Goal: Task Accomplishment & Management: Manage account settings

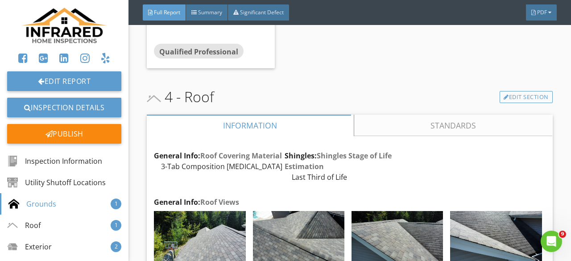
scroll to position [3655, 0]
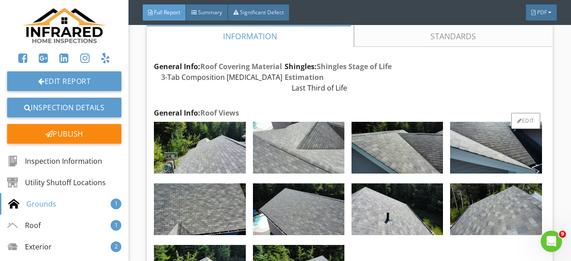
click at [300, 173] on img at bounding box center [298, 148] width 91 height 52
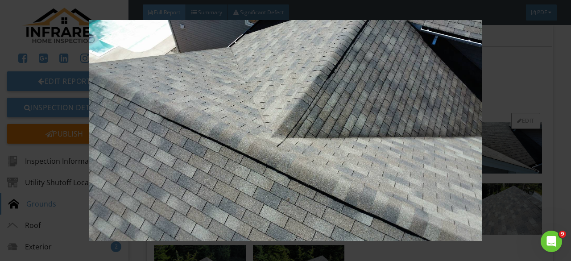
click at [300, 178] on img at bounding box center [285, 130] width 515 height 221
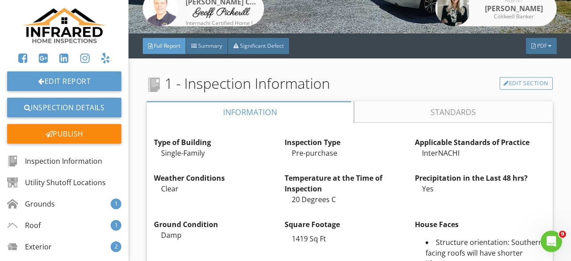
scroll to position [134, 0]
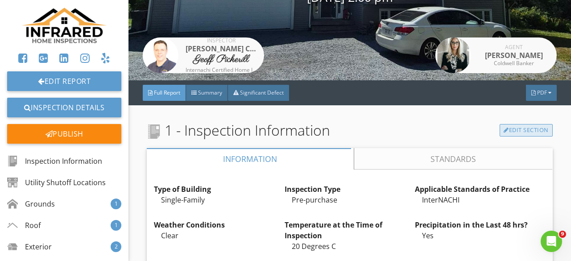
click at [514, 132] on link "Edit Section" at bounding box center [525, 130] width 53 height 12
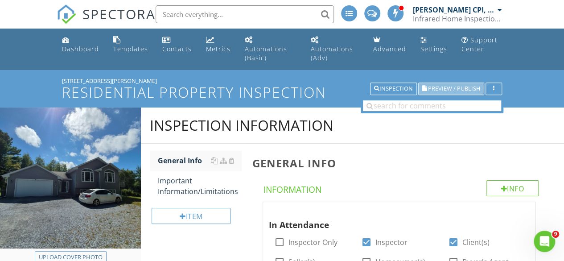
click at [454, 88] on span "Preview / Publish" at bounding box center [454, 89] width 52 height 6
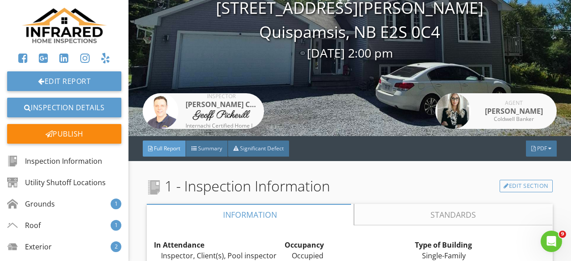
scroll to position [178, 0]
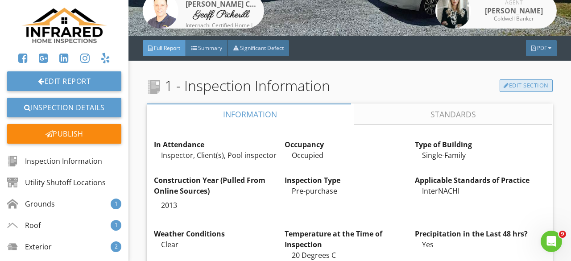
click at [509, 85] on link "Edit Section" at bounding box center [525, 85] width 53 height 12
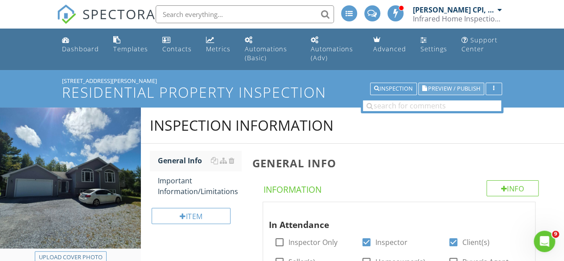
click at [445, 86] on span "Preview / Publish" at bounding box center [454, 89] width 52 height 6
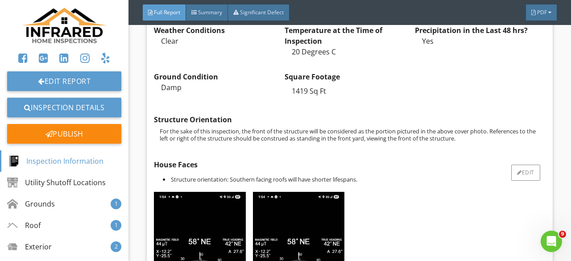
scroll to position [490, 0]
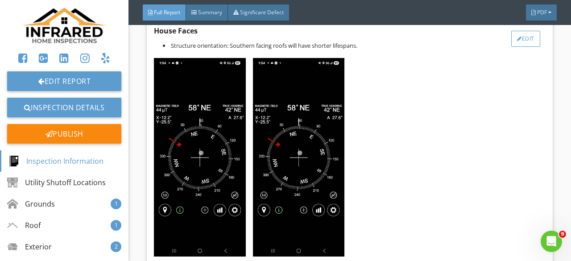
click at [527, 36] on div "Edit" at bounding box center [525, 39] width 29 height 16
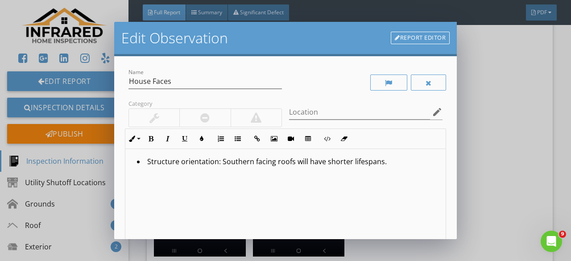
drag, startPoint x: 486, startPoint y: 126, endPoint x: 487, endPoint y: 117, distance: 8.9
click at [486, 119] on div "Edit Observation Report Editor Name House Faces Category Location edit Inline S…" at bounding box center [285, 130] width 571 height 261
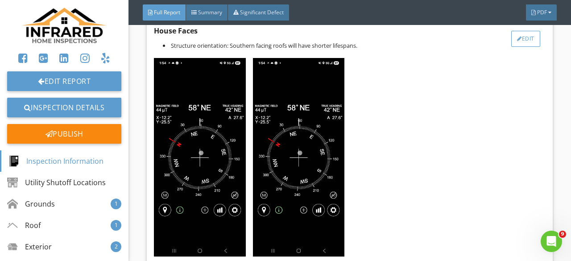
click at [520, 35] on div "Edit" at bounding box center [525, 39] width 29 height 16
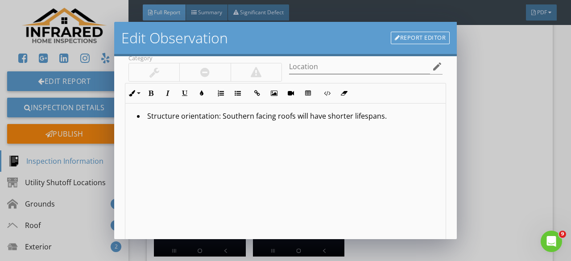
scroll to position [45, 0]
click at [411, 38] on link "Report Editor" at bounding box center [420, 38] width 59 height 12
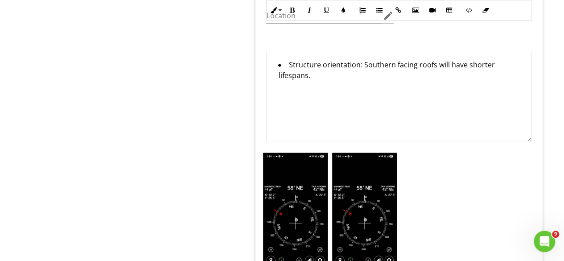
scroll to position [2459, 0]
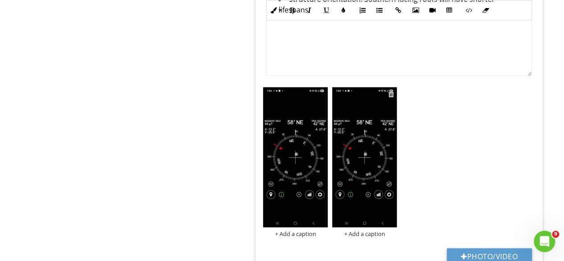
click at [392, 90] on div at bounding box center [391, 93] width 6 height 7
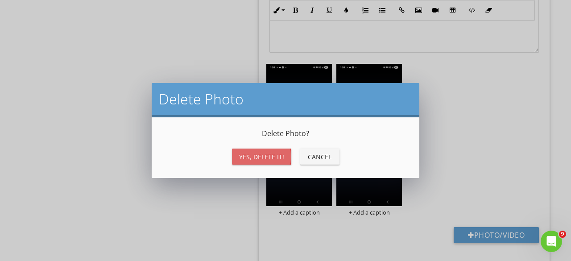
click at [264, 154] on div "Yes, Delete it!" at bounding box center [261, 156] width 45 height 9
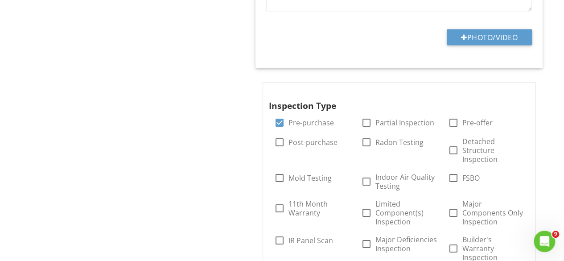
scroll to position [63, 0]
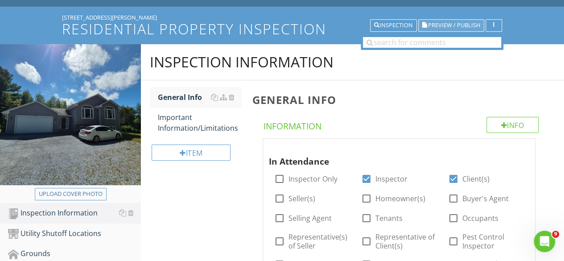
click at [471, 25] on span "Preview / Publish" at bounding box center [454, 26] width 52 height 6
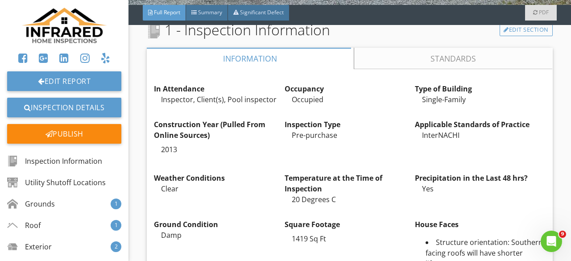
scroll to position [223, 0]
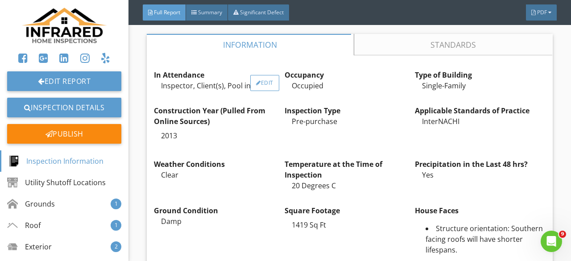
click at [271, 77] on div "Edit" at bounding box center [264, 83] width 29 height 16
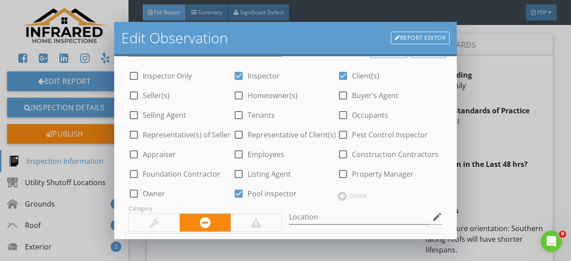
scroll to position [89, 0]
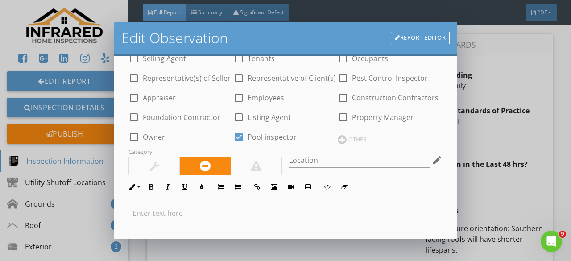
click at [238, 136] on div at bounding box center [238, 136] width 15 height 15
checkbox input "false"
click at [341, 135] on div "OTHER" at bounding box center [389, 138] width 105 height 11
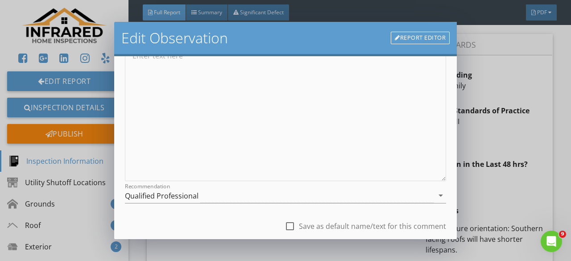
scroll to position [70, 0]
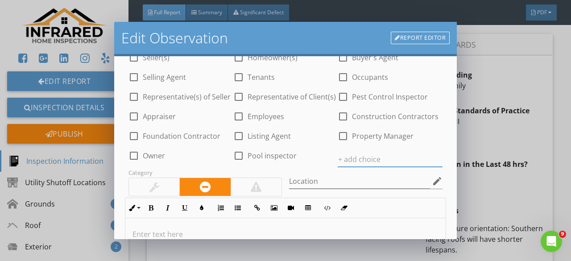
click at [353, 156] on input "text" at bounding box center [389, 159] width 105 height 15
click at [434, 157] on icon at bounding box center [437, 159] width 6 height 7
type input "Pool Contractor"
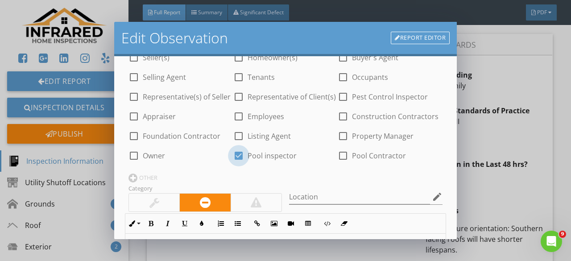
drag, startPoint x: 234, startPoint y: 153, endPoint x: 271, endPoint y: 153, distance: 36.1
click at [235, 153] on div at bounding box center [238, 155] width 15 height 15
checkbox input "false"
click at [320, 156] on div "check_box_outline_blank Pool inspector" at bounding box center [285, 154] width 105 height 12
click at [337, 156] on div at bounding box center [342, 155] width 15 height 15
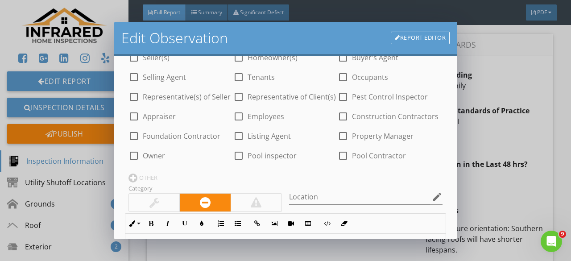
checkbox input "true"
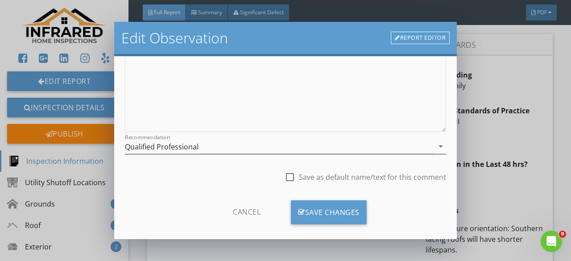
scroll to position [322, 0]
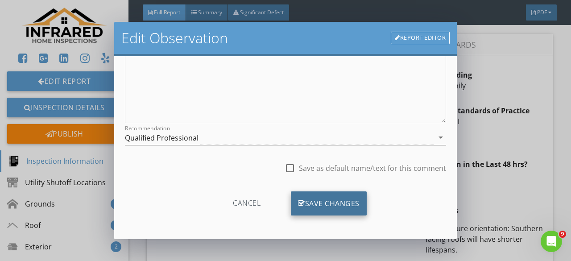
click at [333, 197] on div "Save Changes" at bounding box center [329, 203] width 76 height 24
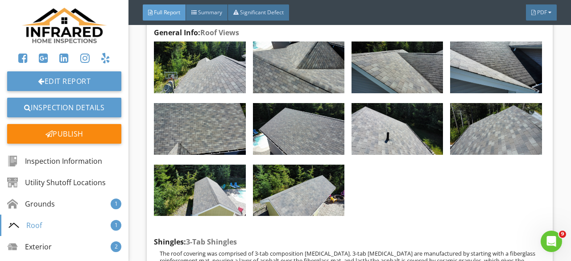
scroll to position [3878, 0]
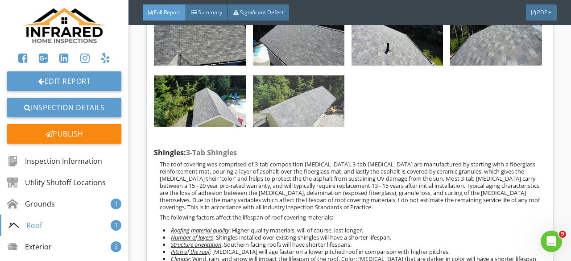
click at [298, 127] on img at bounding box center [298, 101] width 91 height 52
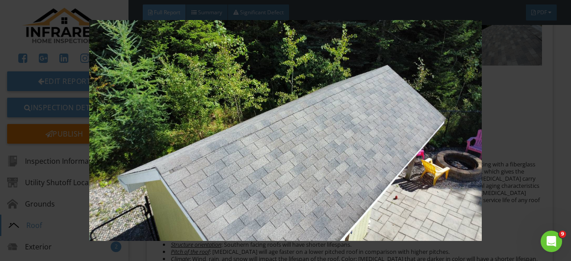
click at [298, 133] on img at bounding box center [285, 130] width 515 height 221
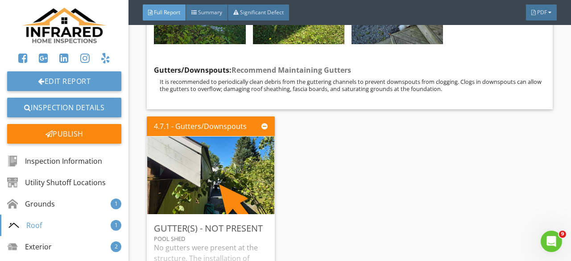
scroll to position [4547, 0]
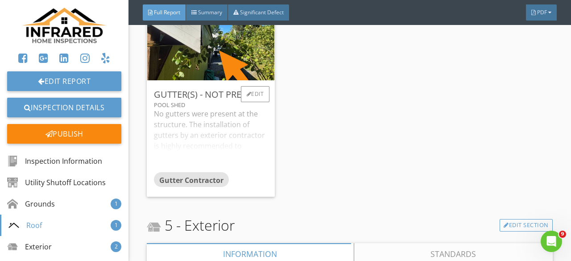
click at [241, 168] on div "No gutters were present at the structure. The installation of gutters by an ext…" at bounding box center [211, 139] width 114 height 63
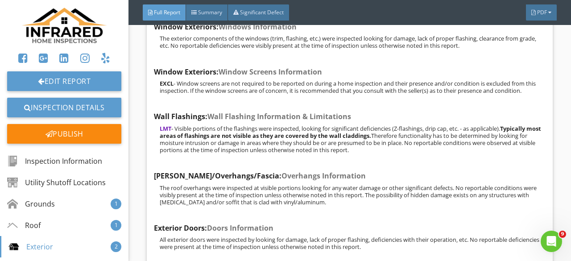
scroll to position [5572, 0]
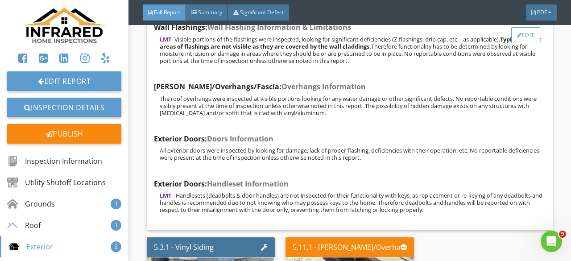
click at [531, 43] on div "Edit" at bounding box center [525, 35] width 29 height 16
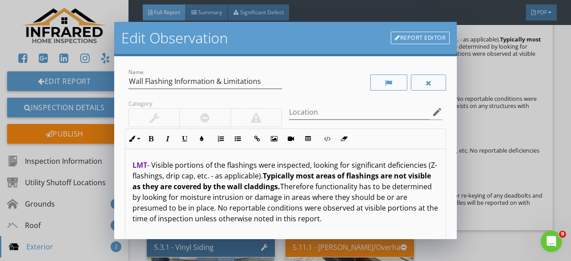
scroll to position [6, 0]
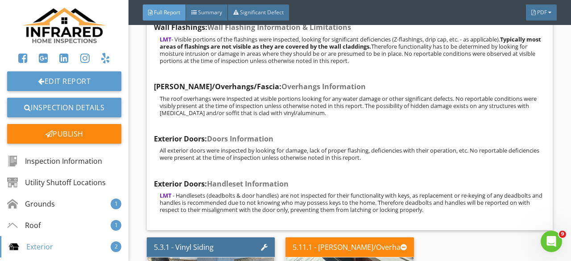
click at [504, 82] on div at bounding box center [285, 130] width 571 height 261
click at [511, 43] on div "Edit" at bounding box center [525, 35] width 29 height 16
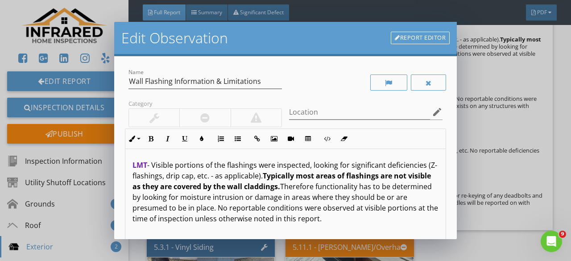
click at [425, 35] on link "Report Editor" at bounding box center [420, 38] width 59 height 12
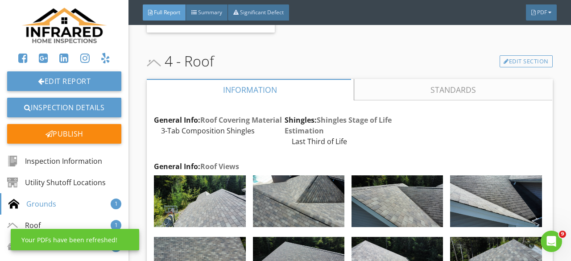
scroll to position [3789, 0]
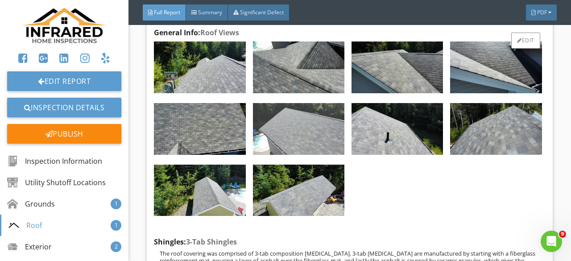
click at [268, 155] on img at bounding box center [298, 129] width 91 height 52
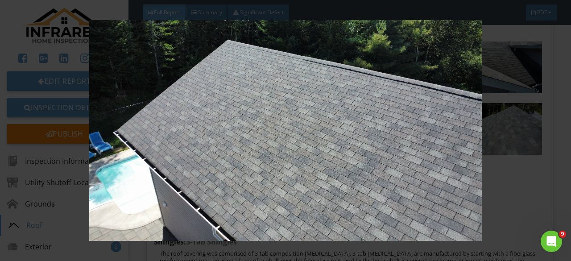
click at [270, 153] on img at bounding box center [285, 130] width 515 height 221
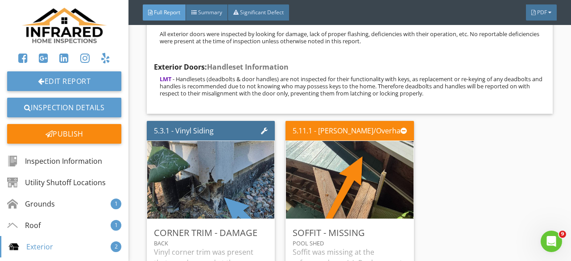
scroll to position [5617, 0]
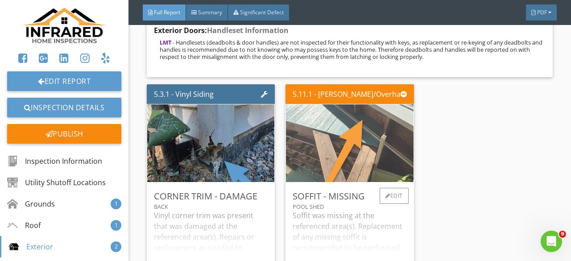
click at [355, 188] on img at bounding box center [349, 143] width 194 height 194
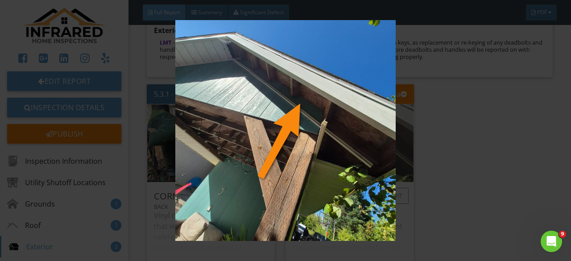
click at [355, 188] on img at bounding box center [285, 130] width 515 height 221
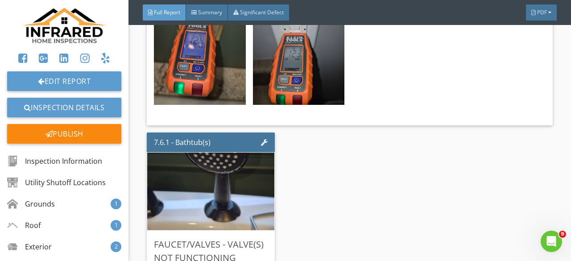
scroll to position [9005, 0]
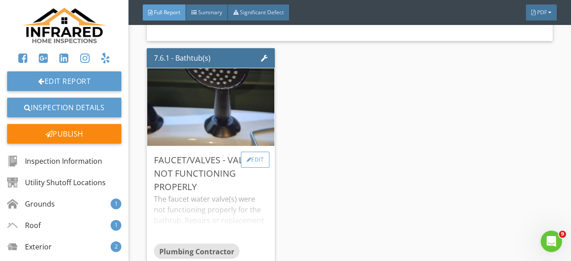
click at [250, 161] on div "Edit" at bounding box center [255, 160] width 29 height 16
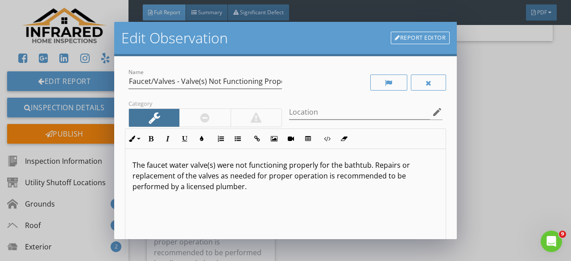
click at [193, 120] on div at bounding box center [204, 118] width 51 height 18
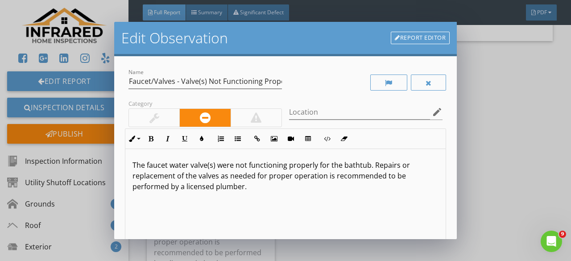
click at [562, 99] on div "Edit Observation Report Editor Name Faucet/Valves - Valve(s) Not Functioning Pr…" at bounding box center [285, 130] width 571 height 261
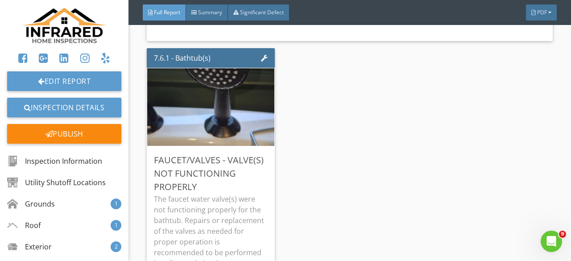
click at [440, 132] on div "7.6.1 - Bathtub(s) Faucet/Valves - Valve(s) Not Functioning Properly The faucet…" at bounding box center [349, 187] width 405 height 285
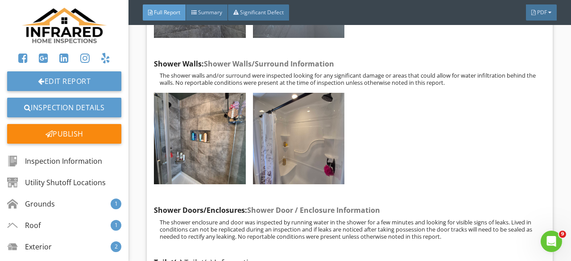
scroll to position [8693, 0]
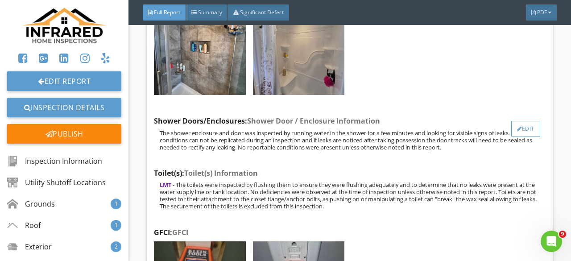
click at [530, 134] on div "Edit" at bounding box center [525, 129] width 29 height 16
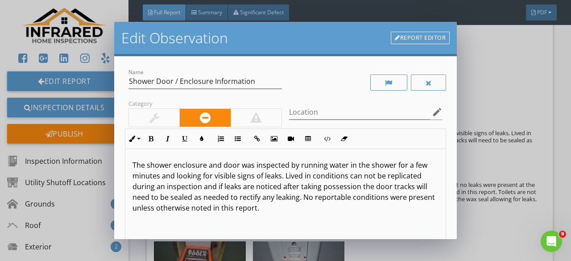
click at [427, 39] on link "Report Editor" at bounding box center [420, 38] width 59 height 12
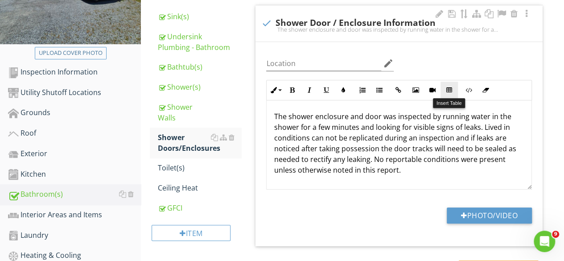
scroll to position [70, 0]
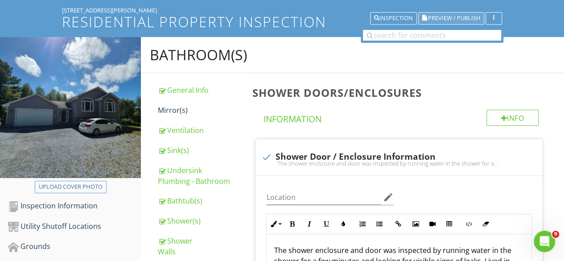
click at [454, 16] on span "Preview / Publish" at bounding box center [454, 19] width 52 height 6
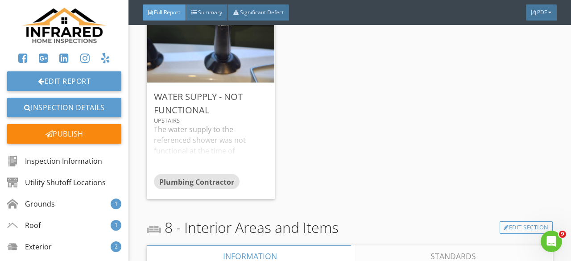
scroll to position [9094, 0]
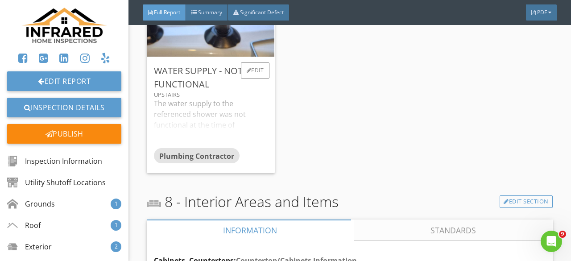
click at [248, 113] on div "The water supply to the referenced shower was not functional at the time of ins…" at bounding box center [211, 123] width 114 height 50
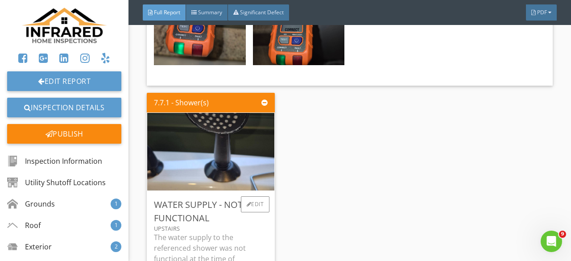
scroll to position [8960, 0]
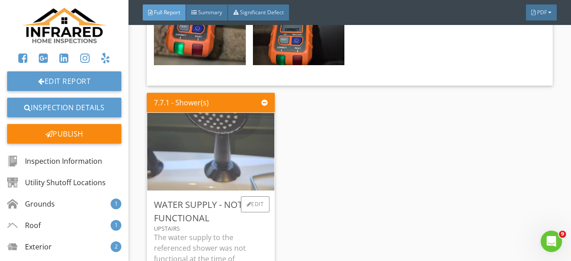
click at [206, 159] on img at bounding box center [211, 152] width 194 height 194
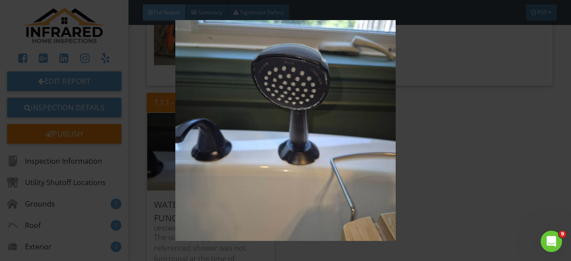
click at [206, 154] on img at bounding box center [285, 130] width 515 height 221
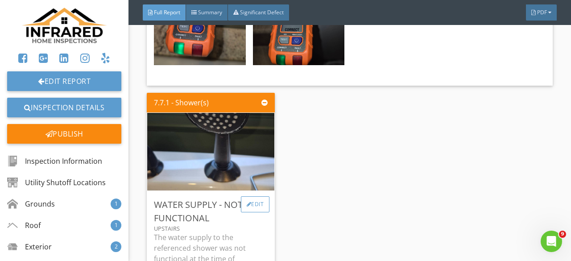
click at [254, 210] on div "Edit" at bounding box center [255, 204] width 29 height 16
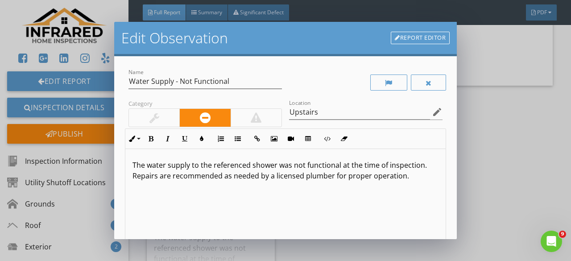
click at [278, 163] on p "The water supply to the referenced shower was not functional at the time of ins…" at bounding box center [285, 170] width 306 height 21
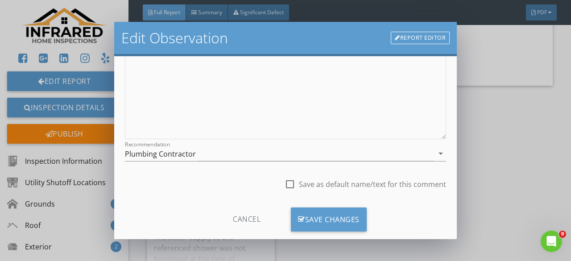
scroll to position [167, 0]
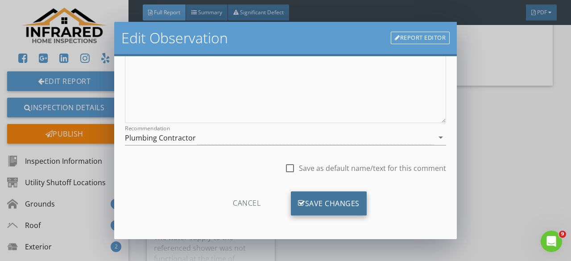
click at [321, 203] on div "Save Changes" at bounding box center [329, 203] width 76 height 24
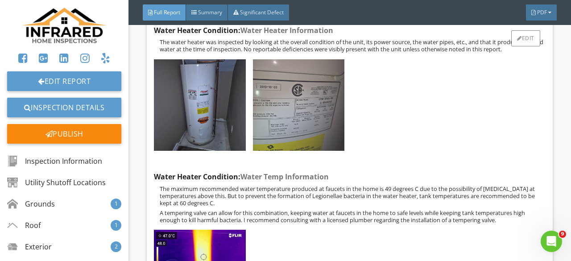
scroll to position [11055, 0]
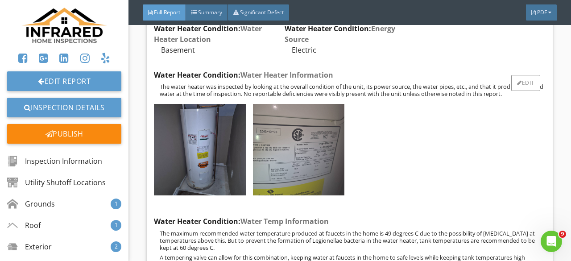
click at [303, 160] on img at bounding box center [298, 149] width 91 height 91
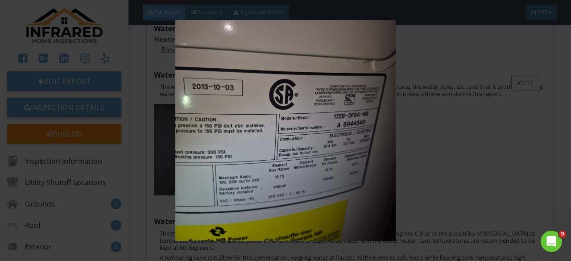
click at [303, 160] on img at bounding box center [285, 130] width 515 height 221
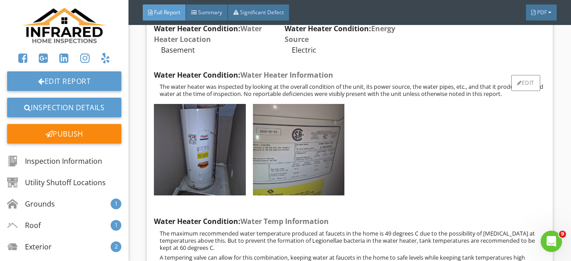
click at [296, 156] on img at bounding box center [298, 149] width 91 height 91
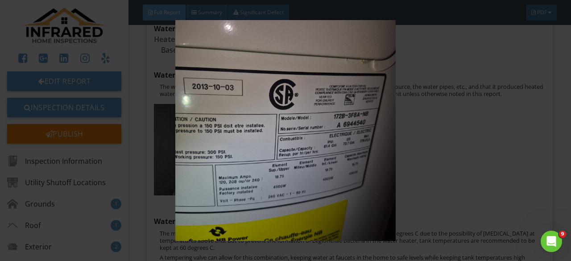
click at [460, 147] on img at bounding box center [285, 130] width 515 height 221
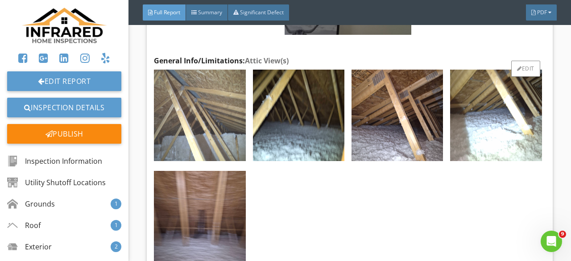
scroll to position [16003, 0]
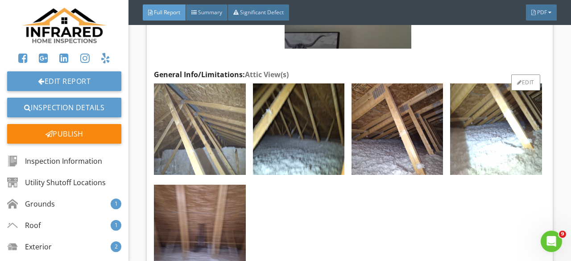
click at [207, 97] on img at bounding box center [199, 128] width 91 height 91
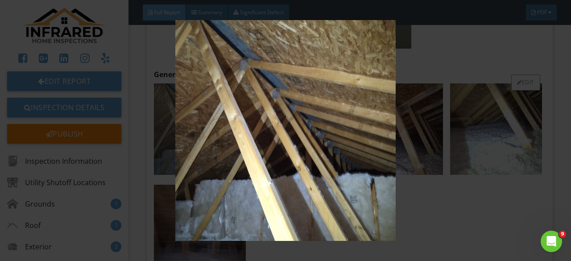
click at [207, 97] on img at bounding box center [285, 130] width 515 height 221
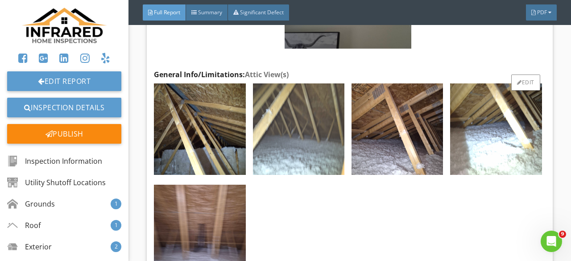
click at [322, 93] on img at bounding box center [298, 128] width 91 height 91
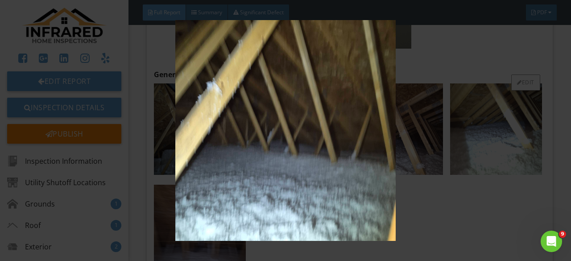
click at [322, 93] on img at bounding box center [285, 130] width 515 height 221
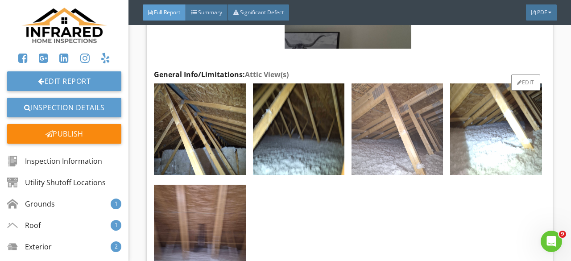
click at [401, 93] on img at bounding box center [396, 128] width 91 height 91
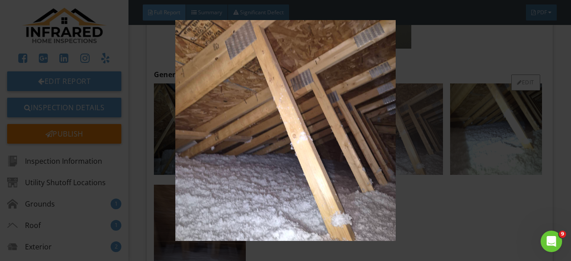
click at [401, 93] on img at bounding box center [285, 130] width 515 height 221
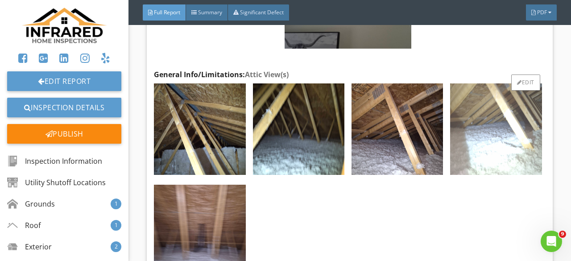
click at [497, 94] on img at bounding box center [495, 128] width 91 height 91
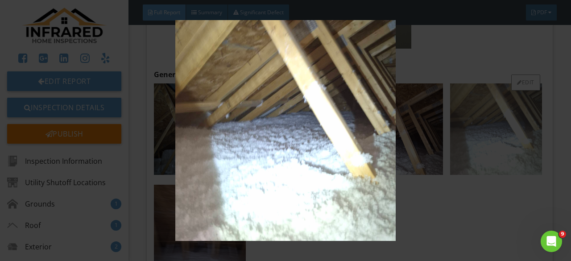
click at [497, 94] on img at bounding box center [285, 130] width 515 height 221
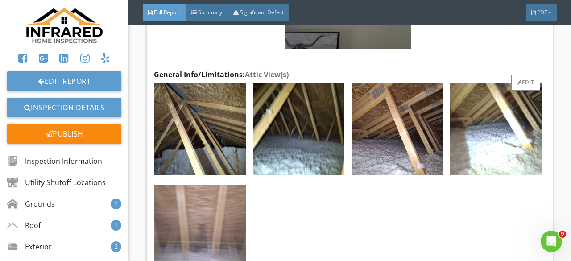
click at [208, 217] on img at bounding box center [199, 230] width 91 height 91
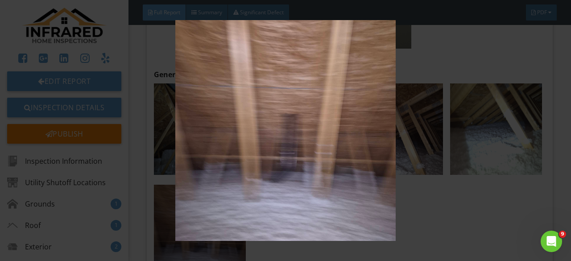
click at [210, 214] on img at bounding box center [285, 130] width 515 height 221
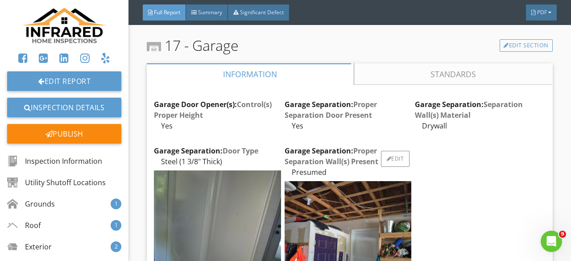
scroll to position [17162, 0]
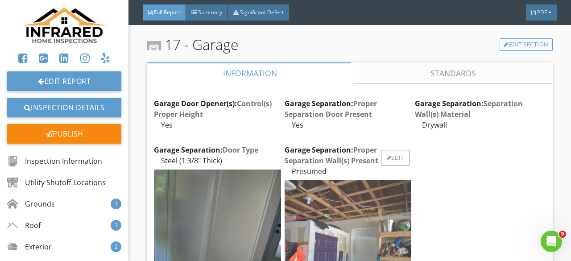
click at [371, 180] on img at bounding box center [347, 243] width 127 height 127
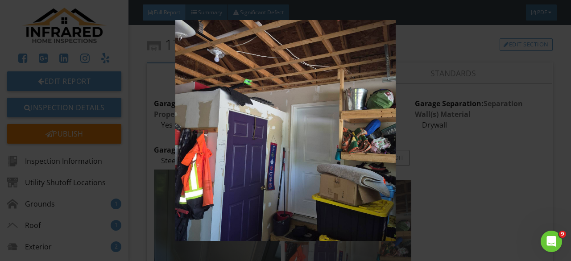
click at [371, 176] on img at bounding box center [285, 130] width 515 height 221
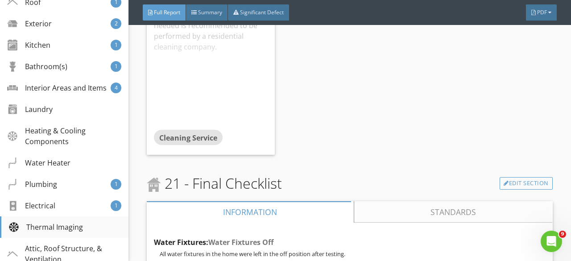
scroll to position [178, 0]
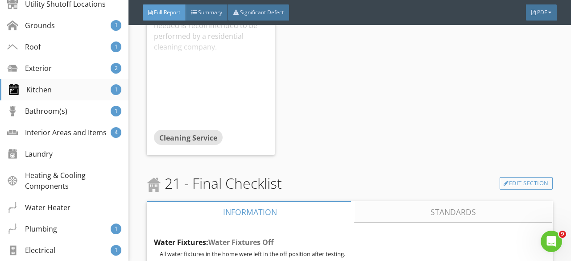
click at [45, 84] on div "Kitchen" at bounding box center [29, 89] width 43 height 11
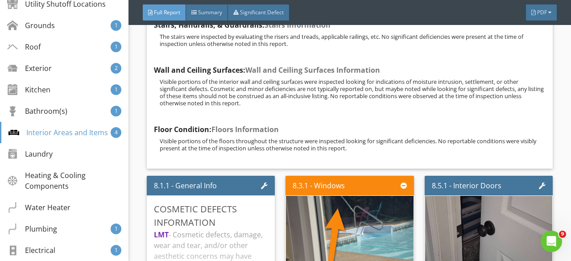
scroll to position [9884, 0]
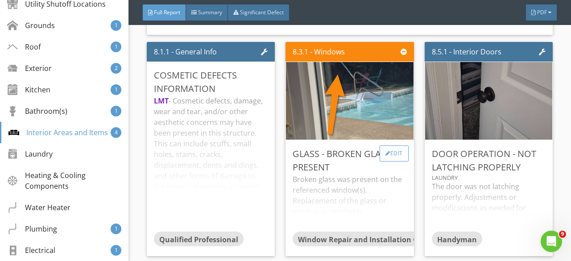
click at [379, 159] on div "Edit" at bounding box center [393, 153] width 29 height 16
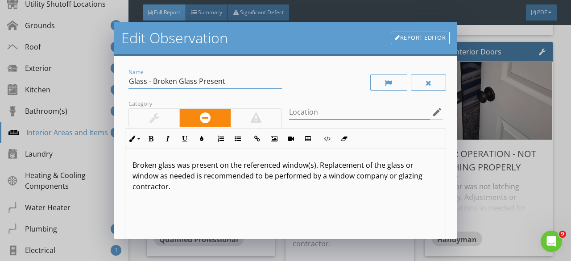
click at [176, 79] on input "Glass - Broken Glass Present" at bounding box center [204, 81] width 153 height 15
type input "Glass - Cracked Glass Present"
click at [157, 164] on p "Broken glass was present on the referenced window(s). Replacement of the glass …" at bounding box center [285, 176] width 306 height 32
click at [154, 165] on p "Broken glass was present on the referenced window(s). Replacement of the glass …" at bounding box center [285, 176] width 306 height 32
click at [155, 164] on p "Broken glass was present on the referenced window(s). Replacement of the glass …" at bounding box center [285, 176] width 306 height 32
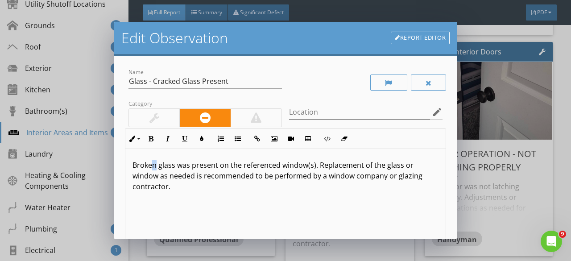
click at [156, 164] on p "Broken glass was present on the referenced window(s). Replacement of the glass …" at bounding box center [285, 176] width 306 height 32
click at [339, 110] on input "Location" at bounding box center [359, 112] width 141 height 15
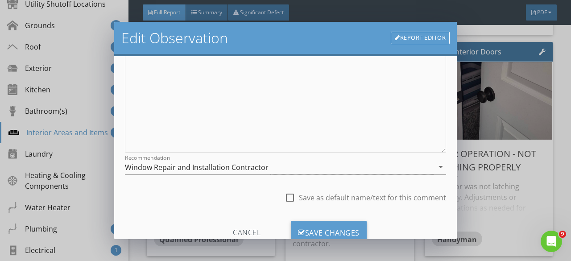
scroll to position [167, 0]
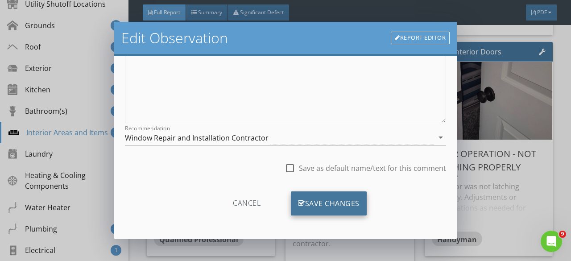
type input "Downstairs"
click at [345, 196] on div "Save Changes" at bounding box center [329, 203] width 76 height 24
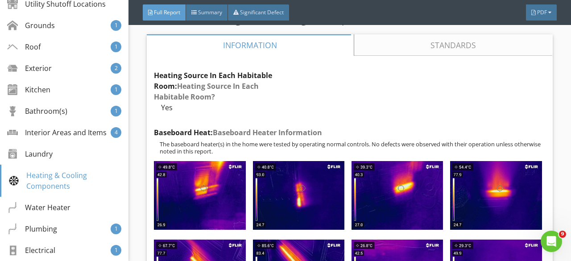
scroll to position [10552, 0]
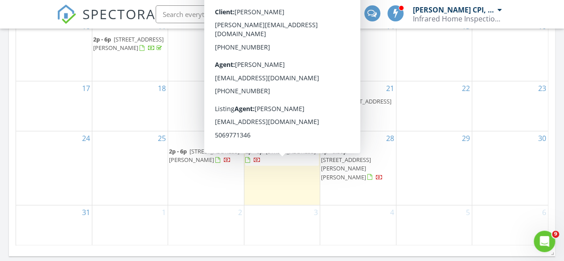
scroll to position [580, 0]
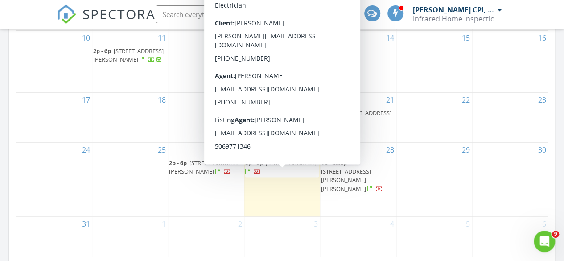
click at [284, 167] on span "132 Chelsea Dr, Quispamsis E2E 5Z9" at bounding box center [291, 163] width 50 height 8
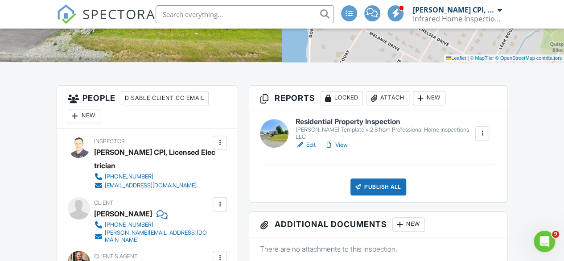
scroll to position [200, 0]
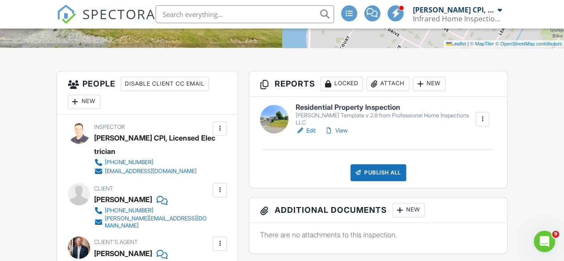
click at [307, 132] on link "Edit" at bounding box center [306, 130] width 20 height 9
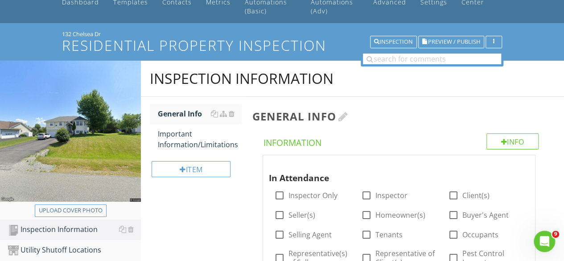
scroll to position [89, 0]
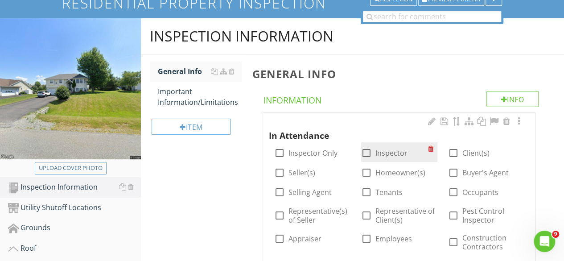
click at [366, 153] on div at bounding box center [366, 152] width 15 height 15
checkbox input "true"
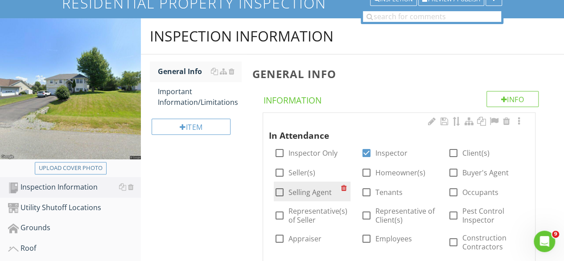
scroll to position [134, 0]
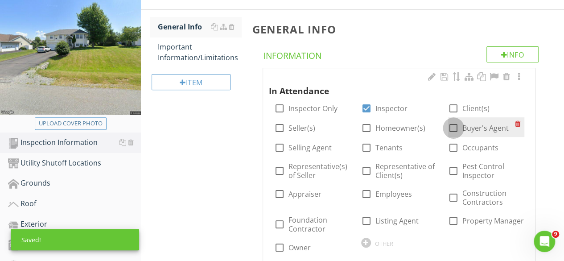
click at [455, 127] on div at bounding box center [453, 127] width 15 height 15
checkbox input "true"
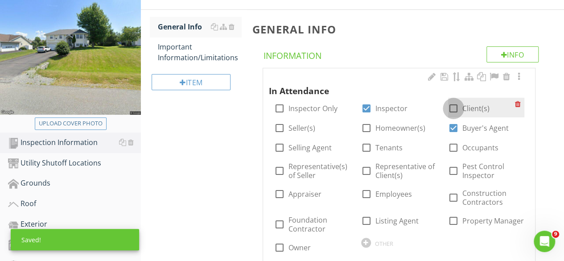
click at [460, 104] on div at bounding box center [453, 108] width 15 height 15
checkbox input "true"
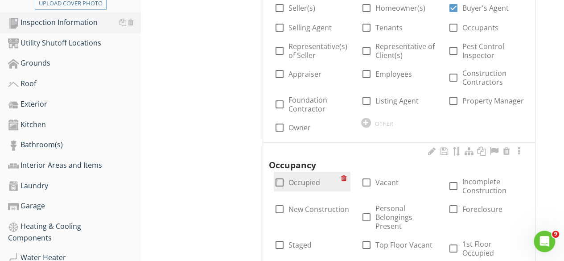
scroll to position [267, 0]
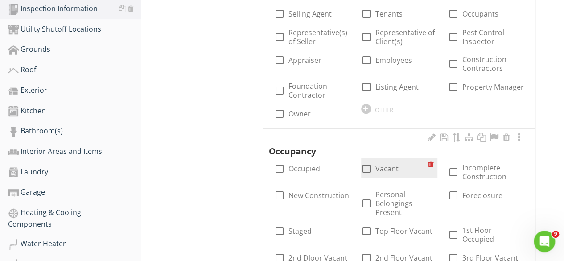
click at [370, 165] on div at bounding box center [366, 168] width 15 height 15
checkbox input "true"
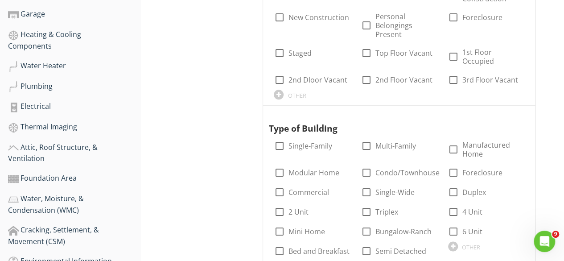
scroll to position [446, 0]
click at [288, 141] on label "Single-Family" at bounding box center [310, 145] width 44 height 9
checkbox input "true"
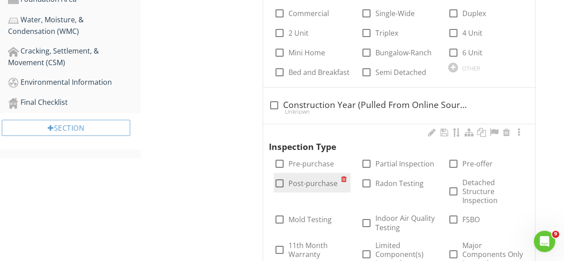
scroll to position [669, 0]
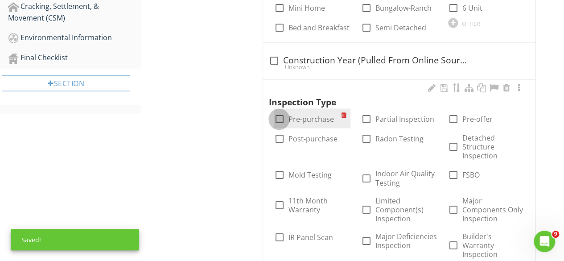
click at [280, 111] on div at bounding box center [278, 118] width 15 height 15
checkbox input "true"
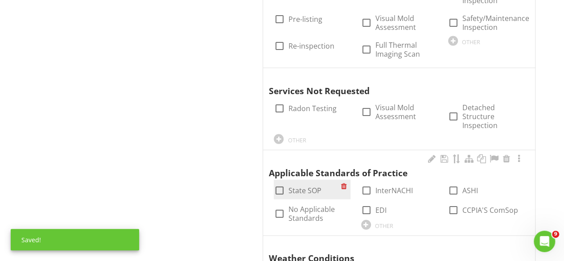
scroll to position [936, 0]
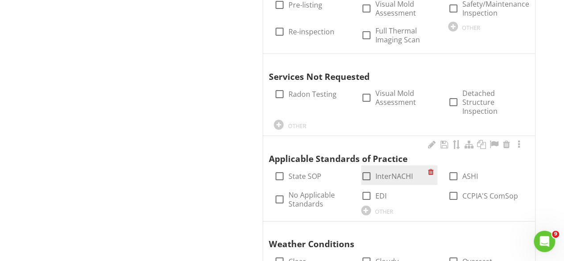
click at [364, 169] on div at bounding box center [366, 176] width 15 height 15
checkbox input "true"
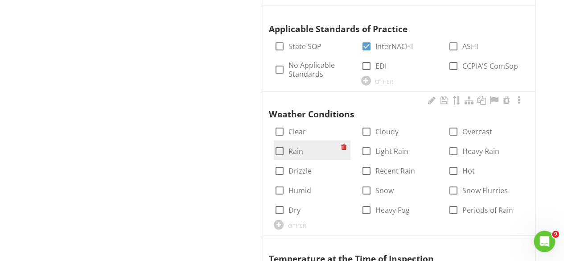
scroll to position [1070, 0]
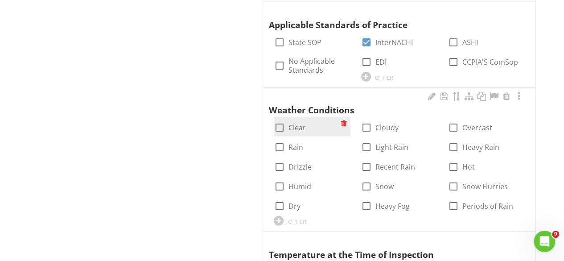
click at [282, 120] on div at bounding box center [278, 127] width 15 height 15
checkbox input "true"
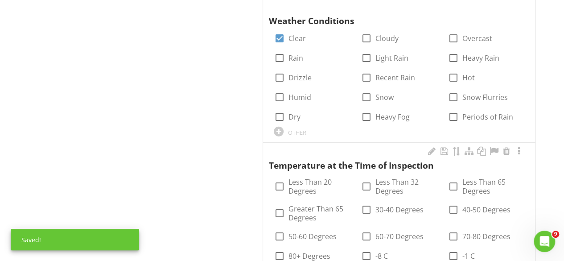
scroll to position [1248, 0]
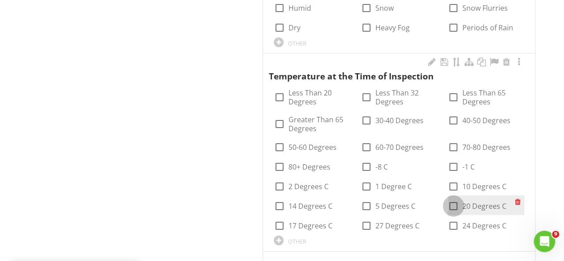
click at [458, 198] on div at bounding box center [453, 205] width 15 height 15
checkbox input "true"
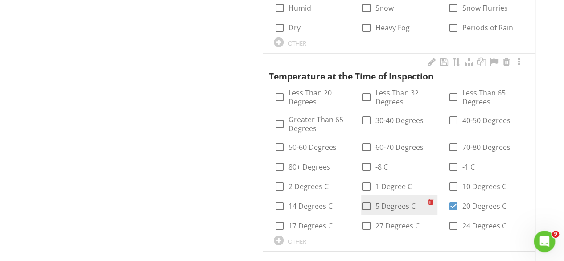
scroll to position [1382, 0]
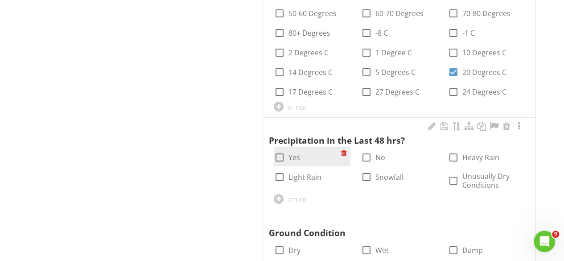
click at [278, 150] on div at bounding box center [278, 157] width 15 height 15
checkbox input "true"
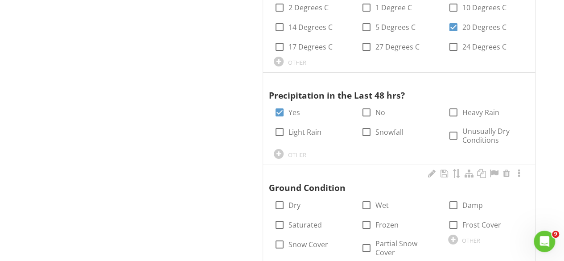
scroll to position [1471, 0]
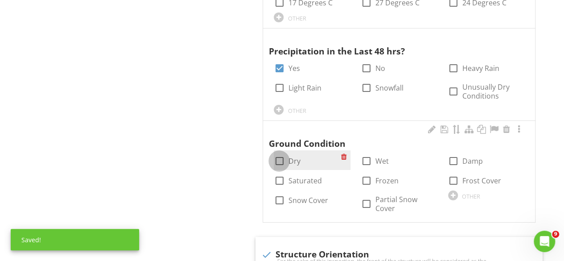
click at [280, 153] on div at bounding box center [278, 160] width 15 height 15
checkbox input "true"
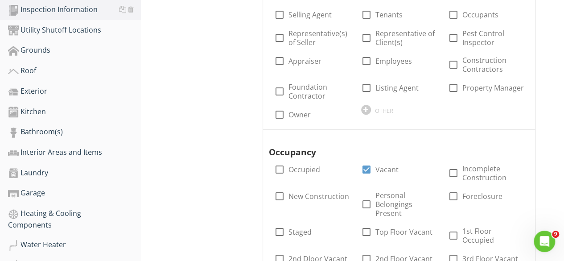
scroll to position [0, 0]
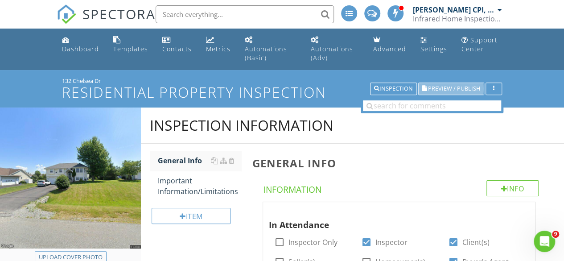
click at [436, 90] on span "Preview / Publish" at bounding box center [454, 89] width 52 height 6
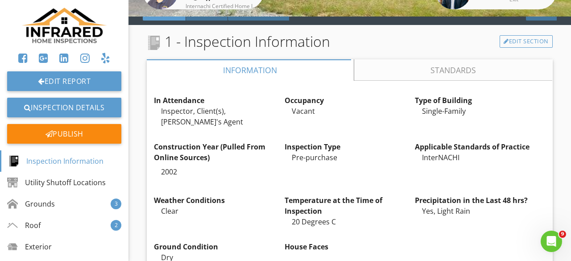
scroll to position [223, 0]
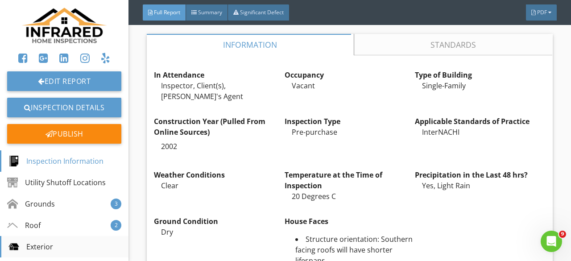
click at [36, 248] on div "Exterior" at bounding box center [30, 246] width 45 height 11
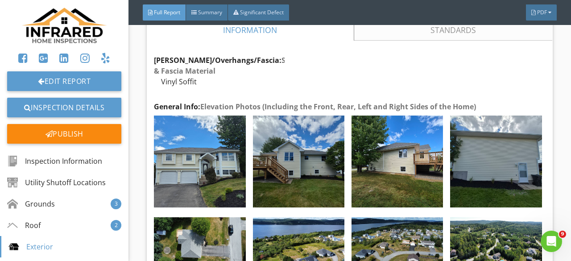
scroll to position [4679, 0]
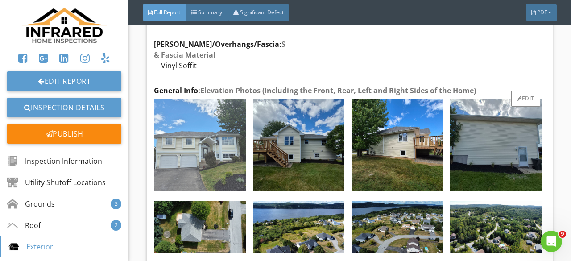
click at [184, 180] on img at bounding box center [199, 144] width 91 height 91
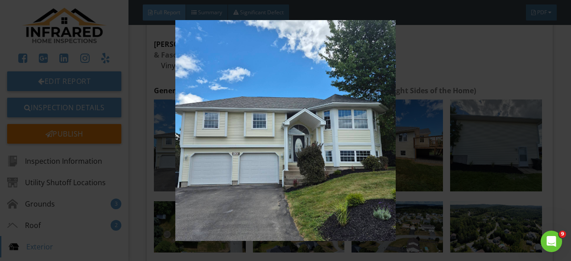
click at [558, 65] on div at bounding box center [285, 130] width 571 height 261
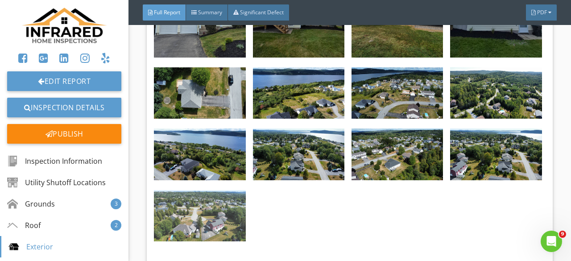
scroll to position [4634, 0]
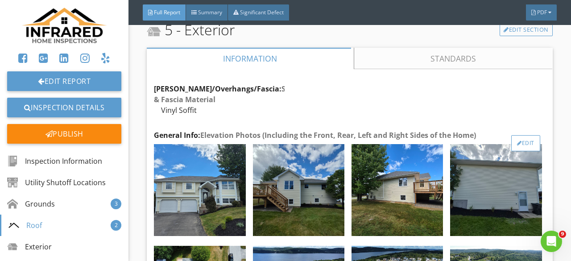
click at [526, 151] on div "Edit" at bounding box center [525, 143] width 29 height 16
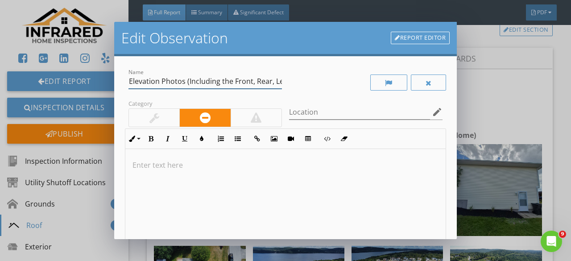
click at [267, 80] on input "Elevation Photos (Including the Front, Rear, Left and Right Sides of the Home)" at bounding box center [204, 81] width 153 height 15
click at [271, 81] on input "Elevation Photos (Inclur, Left and Right Sides of the Home)" at bounding box center [204, 81] width 153 height 15
click at [253, 87] on input "Elevation Photos (Inclus of the Home)" at bounding box center [204, 81] width 153 height 15
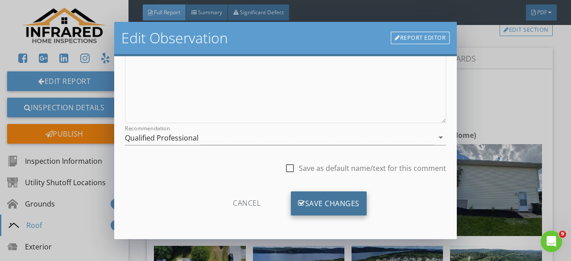
type input "Elevation Photos"
click at [339, 205] on div "Save Changes" at bounding box center [329, 203] width 76 height 24
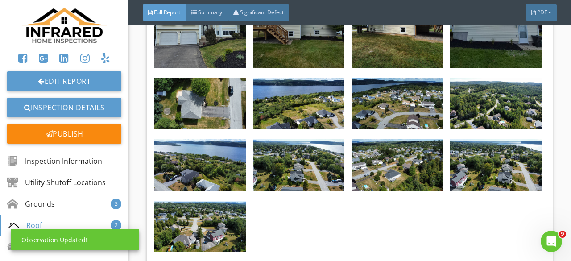
scroll to position [4813, 0]
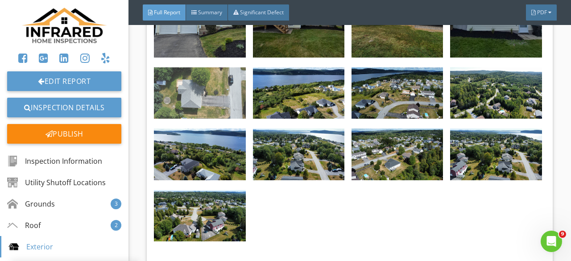
click at [214, 119] on img at bounding box center [199, 93] width 91 height 52
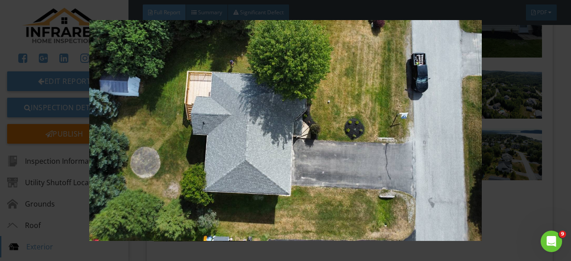
click at [499, 220] on img at bounding box center [285, 130] width 515 height 221
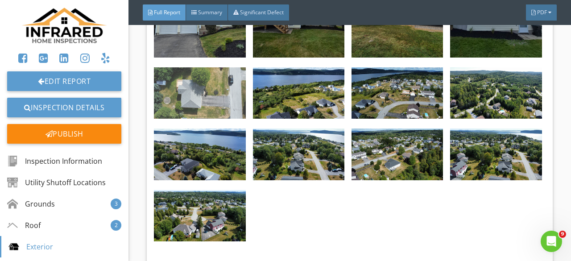
click at [221, 119] on img at bounding box center [199, 93] width 91 height 52
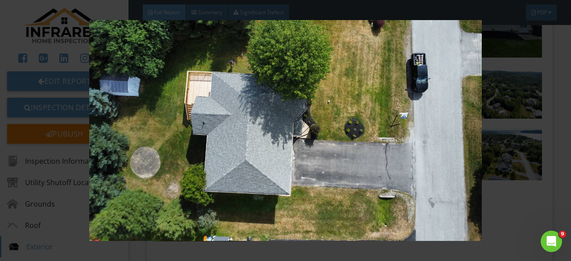
click at [221, 123] on img at bounding box center [285, 130] width 515 height 221
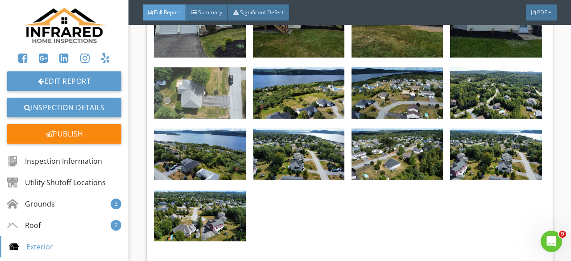
click at [181, 116] on img at bounding box center [199, 93] width 91 height 52
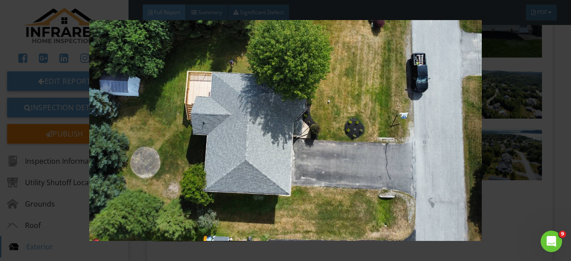
click at [181, 125] on img at bounding box center [285, 130] width 515 height 221
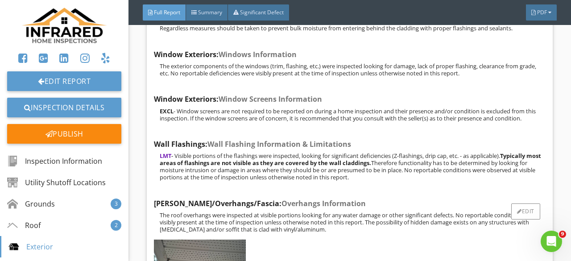
scroll to position [5214, 0]
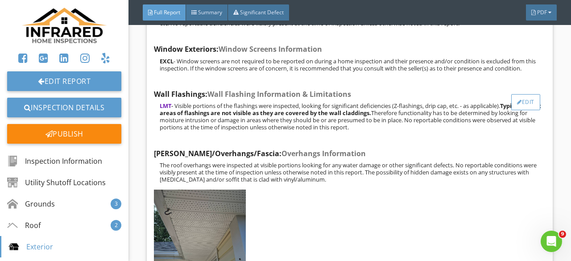
click at [517, 110] on div "Edit" at bounding box center [525, 102] width 29 height 16
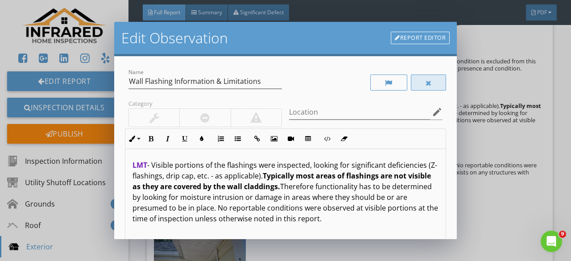
click at [434, 78] on div at bounding box center [429, 82] width 36 height 16
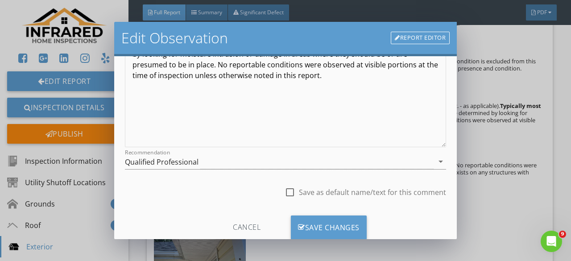
scroll to position [167, 0]
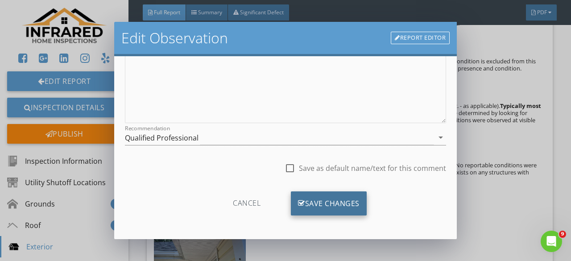
click at [344, 194] on div "Save Changes" at bounding box center [329, 203] width 76 height 24
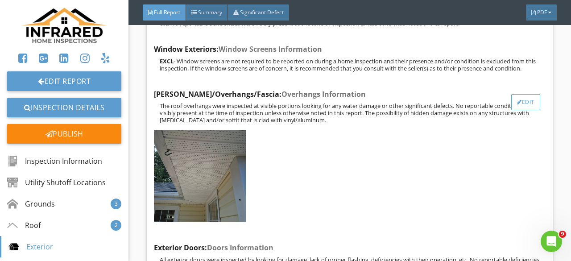
click at [517, 110] on div "Edit" at bounding box center [525, 102] width 29 height 16
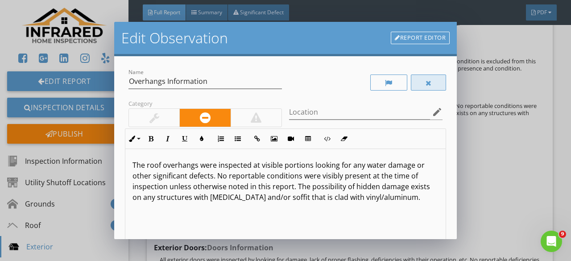
click at [422, 78] on div at bounding box center [429, 82] width 36 height 16
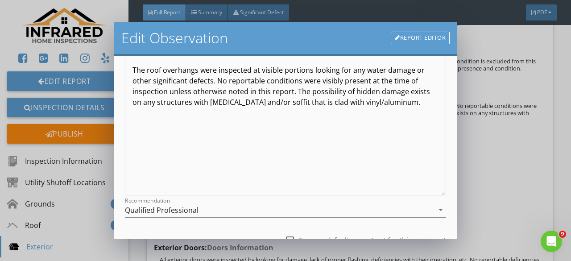
scroll to position [167, 0]
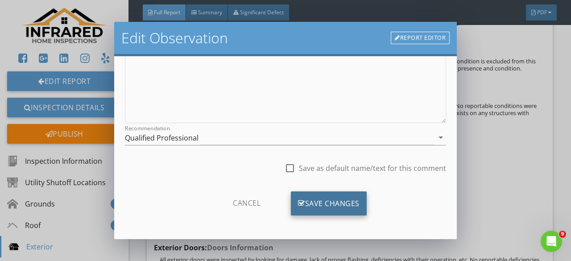
click at [347, 202] on div "Save Changes" at bounding box center [329, 203] width 76 height 24
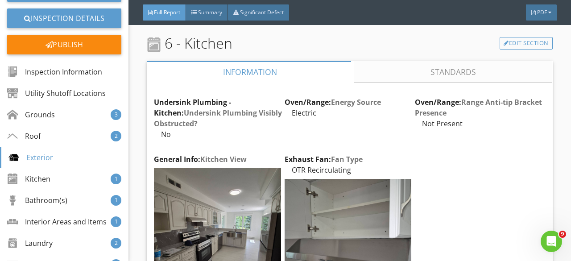
scroll to position [5348, 0]
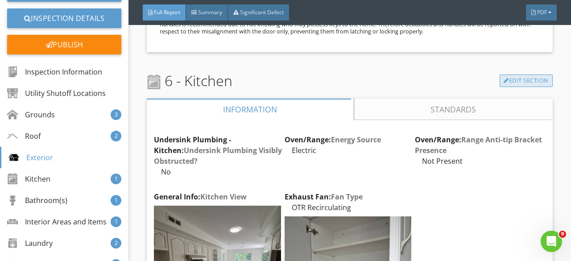
click at [522, 87] on link "Edit Section" at bounding box center [525, 80] width 53 height 12
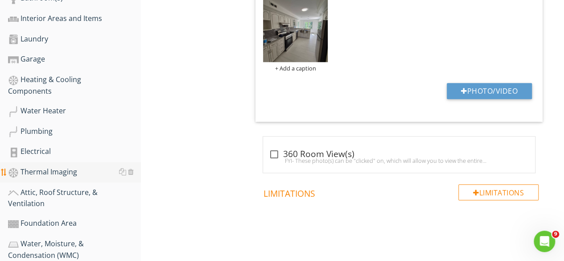
scroll to position [401, 0]
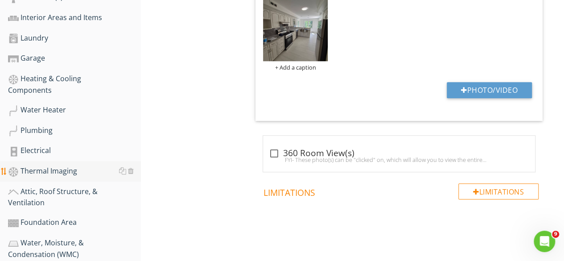
click at [55, 176] on div "Thermal Imaging" at bounding box center [74, 171] width 133 height 12
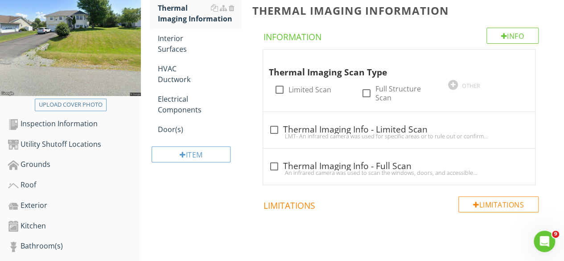
scroll to position [134, 0]
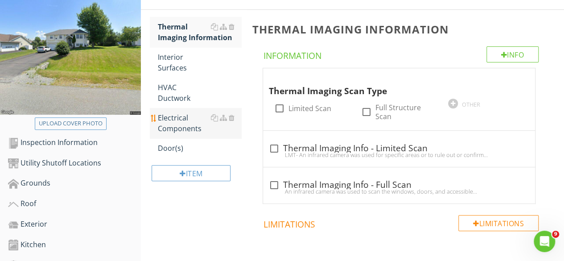
click at [177, 114] on div "Electrical Components" at bounding box center [199, 122] width 83 height 21
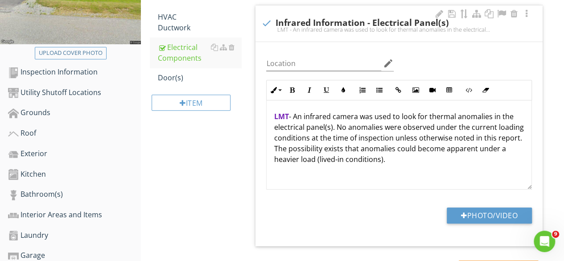
scroll to position [267, 0]
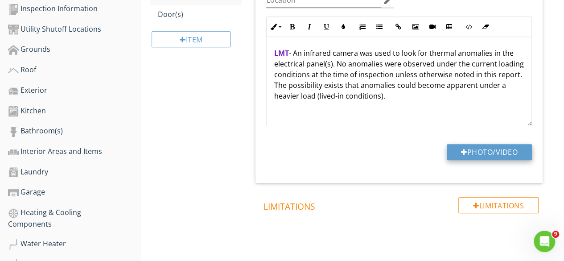
click at [467, 155] on button "Photo/Video" at bounding box center [489, 152] width 85 height 16
type input "C:\fakepath\FLIR3130.jpg"
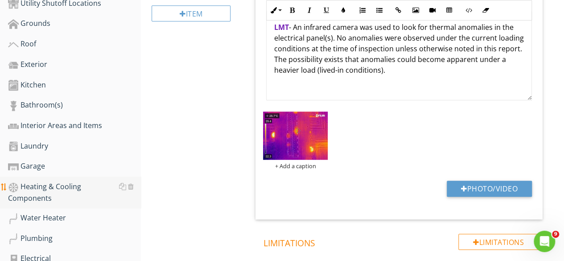
scroll to position [312, 0]
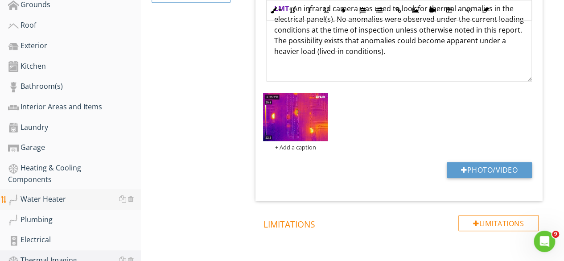
click at [44, 199] on div "Water Heater" at bounding box center [74, 199] width 133 height 12
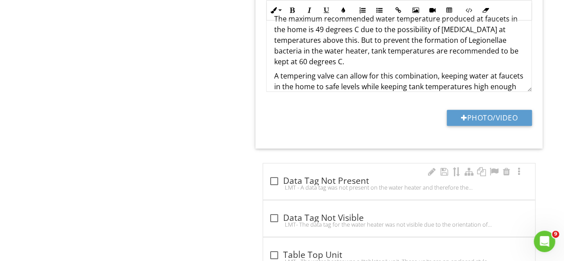
scroll to position [2095, 0]
click at [464, 109] on button "Photo/Video" at bounding box center [489, 117] width 85 height 16
type input "C:\fakepath\FLIR3122.jpg"
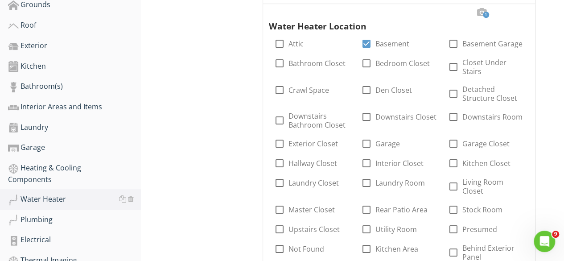
scroll to position [446, 0]
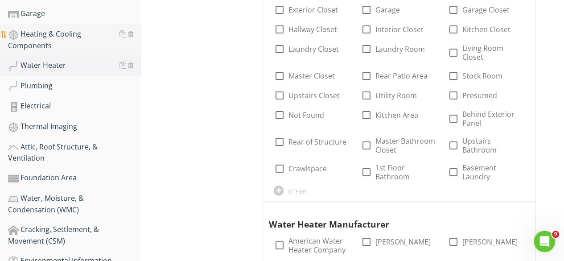
click at [28, 37] on div "Heating & Cooling Components" at bounding box center [74, 40] width 133 height 22
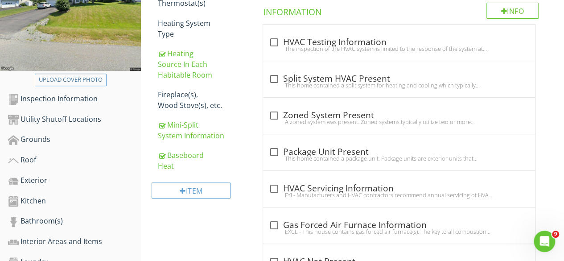
scroll to position [178, 0]
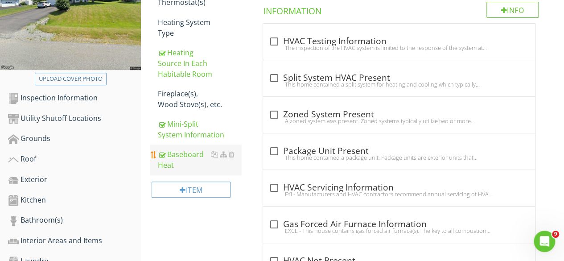
click at [177, 154] on div "Baseboard Heat" at bounding box center [199, 159] width 83 height 21
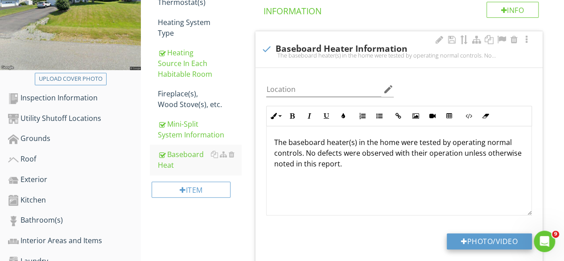
click at [497, 234] on button "Photo/Video" at bounding box center [489, 241] width 85 height 16
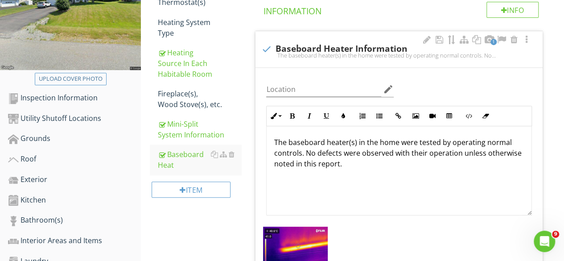
scroll to position [267, 0]
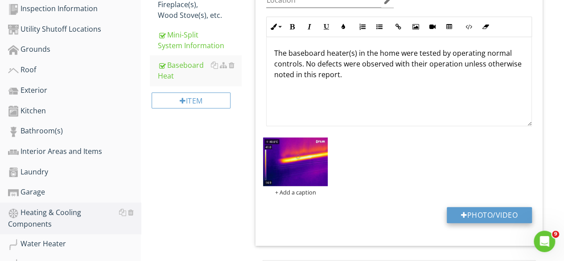
click at [480, 213] on button "Photo/Video" at bounding box center [489, 215] width 85 height 16
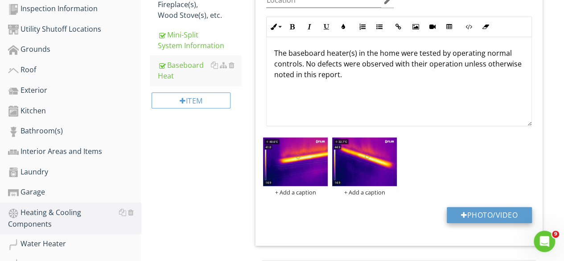
click at [466, 210] on button "Photo/Video" at bounding box center [489, 215] width 85 height 16
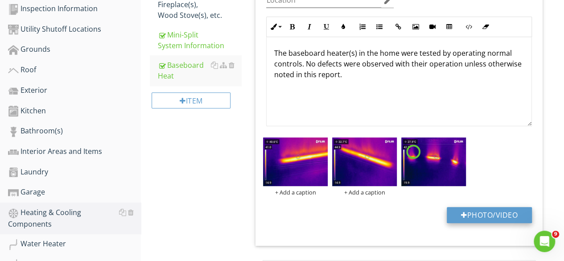
click at [482, 218] on button "Photo/Video" at bounding box center [489, 215] width 85 height 16
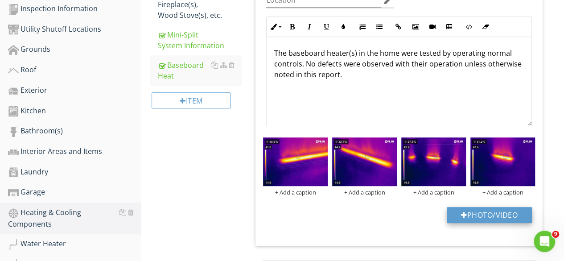
click at [461, 214] on div at bounding box center [464, 214] width 6 height 7
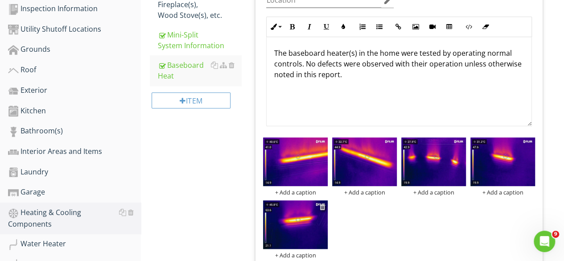
click at [324, 206] on div at bounding box center [322, 206] width 6 height 7
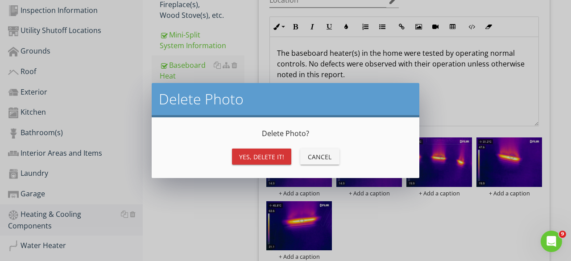
click at [265, 157] on div "Yes, Delete it!" at bounding box center [261, 156] width 45 height 9
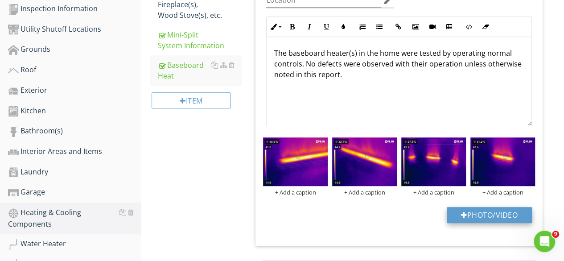
click at [473, 215] on button "Photo/Video" at bounding box center [489, 215] width 85 height 16
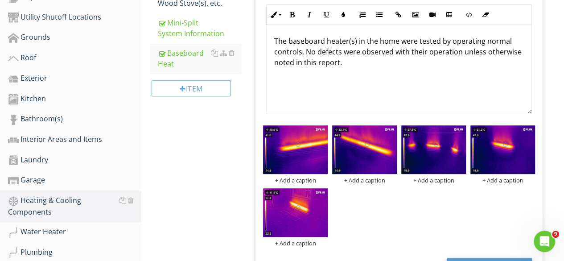
scroll to position [312, 0]
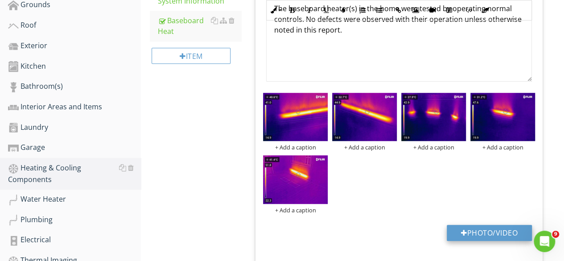
click at [470, 231] on button "Photo/Video" at bounding box center [489, 233] width 85 height 16
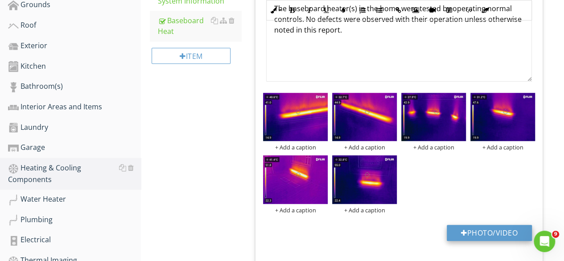
click at [481, 227] on button "Photo/Video" at bounding box center [489, 233] width 85 height 16
click at [466, 227] on button "Photo/Video" at bounding box center [489, 233] width 85 height 16
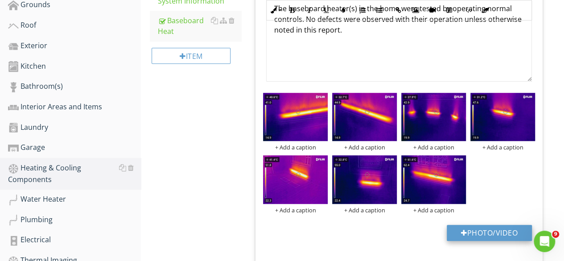
click at [476, 234] on button "Photo/Video" at bounding box center [489, 233] width 85 height 16
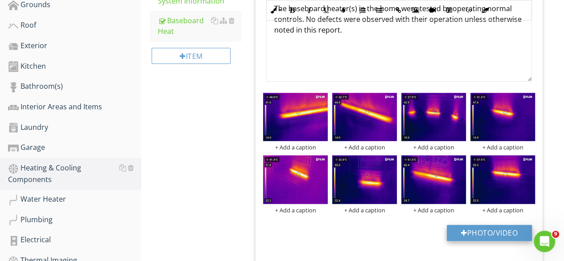
click at [470, 230] on button "Photo/Video" at bounding box center [489, 233] width 85 height 16
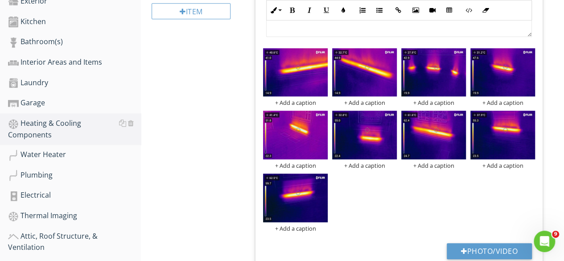
scroll to position [401, 0]
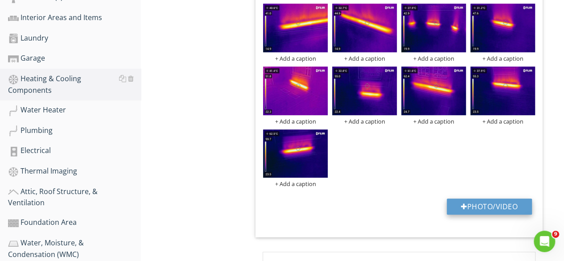
click at [493, 209] on button "Photo/Video" at bounding box center [489, 206] width 85 height 16
click at [493, 201] on button "Photo/Video" at bounding box center [489, 206] width 85 height 16
type input "C:\fakepath\FLIR3122.jpg"
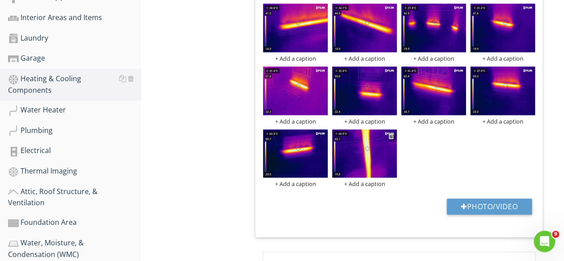
click at [391, 134] on div at bounding box center [391, 135] width 6 height 7
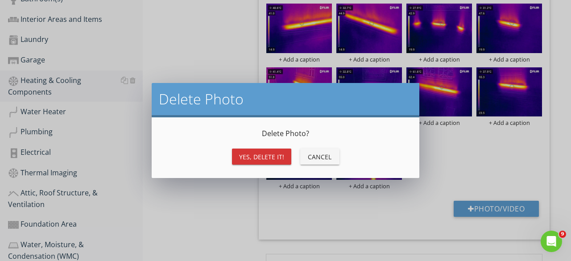
click at [264, 150] on button "Yes, Delete it!" at bounding box center [261, 156] width 59 height 16
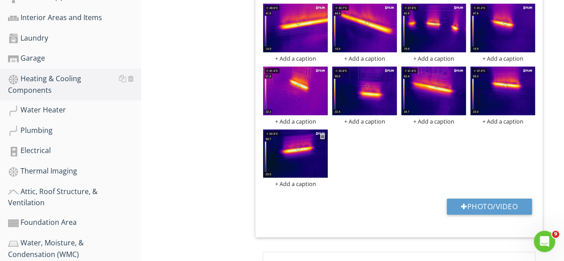
click at [322, 134] on div at bounding box center [322, 135] width 6 height 7
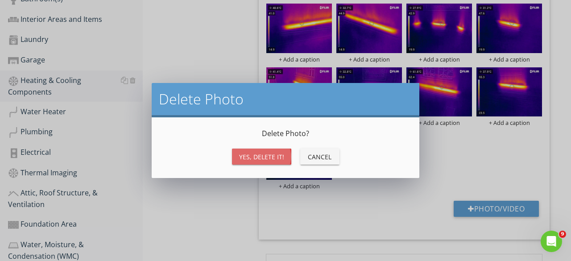
click at [246, 156] on div "Yes, Delete it!" at bounding box center [261, 156] width 45 height 9
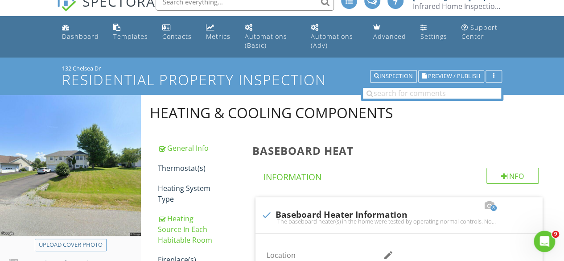
scroll to position [0, 0]
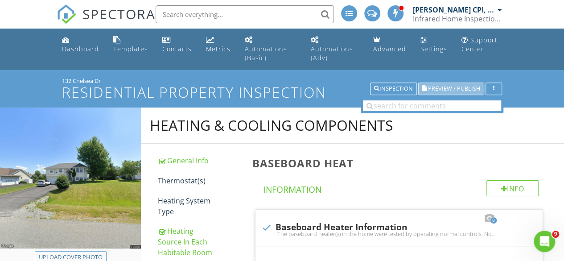
click at [451, 86] on span "Preview / Publish" at bounding box center [454, 89] width 52 height 6
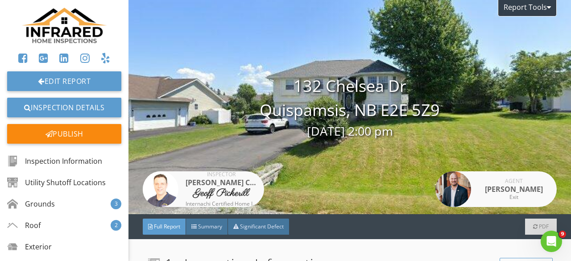
scroll to position [45, 0]
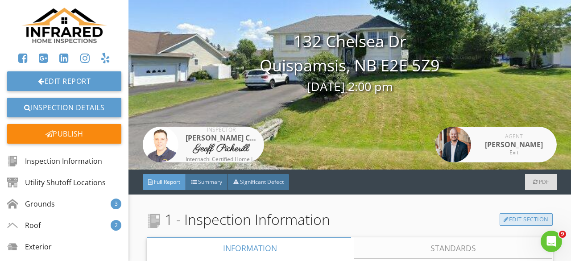
click at [517, 220] on link "Edit Section" at bounding box center [525, 219] width 53 height 12
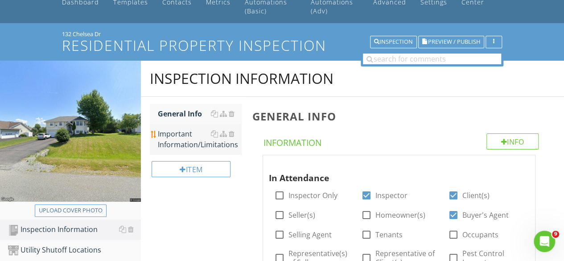
scroll to position [89, 0]
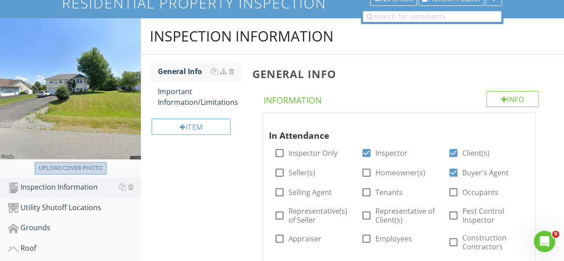
click at [46, 167] on div "Upload cover photo" at bounding box center [71, 168] width 64 height 9
type input "C:\fakepath\qq.jpg"
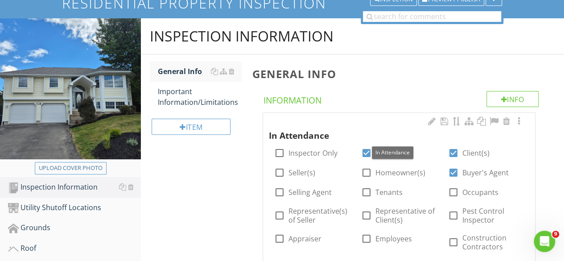
scroll to position [45, 0]
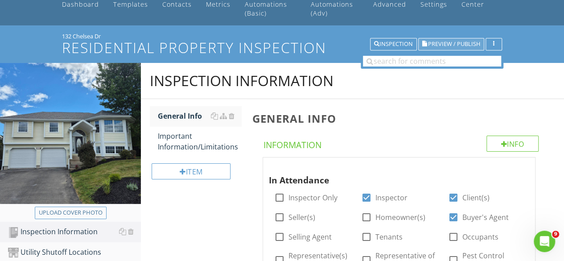
click at [448, 45] on span "Preview / Publish" at bounding box center [454, 44] width 52 height 6
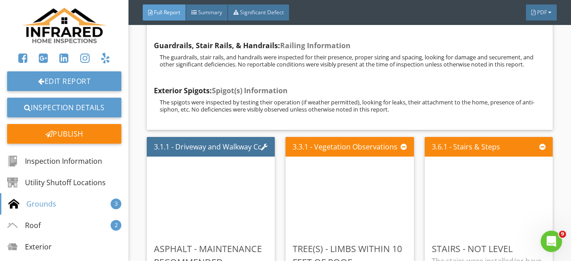
scroll to position [3388, 0]
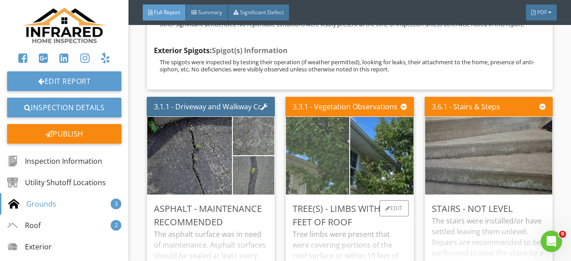
click at [301, 193] on img at bounding box center [317, 156] width 158 height 158
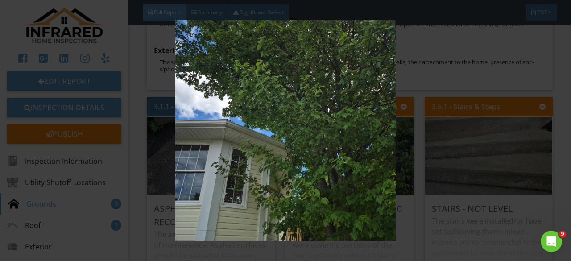
click at [301, 193] on img at bounding box center [285, 130] width 515 height 221
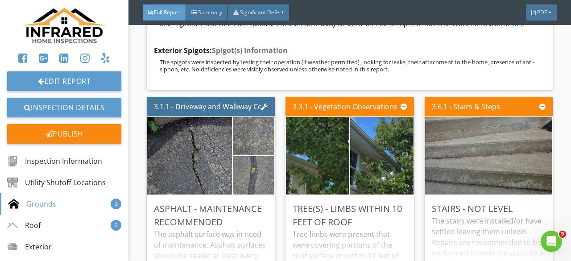
click at [389, 176] on img at bounding box center [382, 156] width 158 height 158
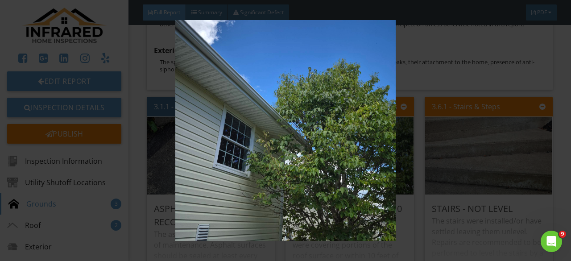
click at [389, 176] on img at bounding box center [285, 130] width 515 height 221
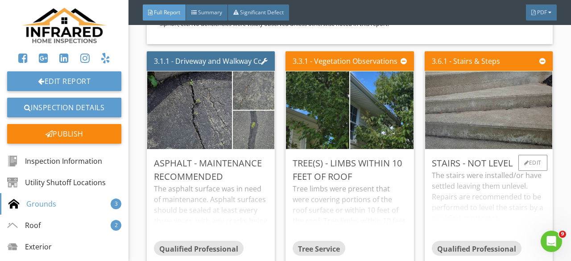
scroll to position [3477, 0]
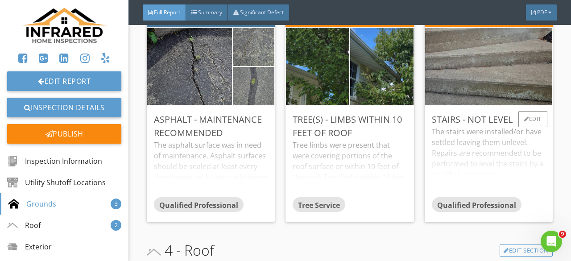
click at [474, 185] on div "The stairs were installed/or have settled leaving them unlevel. Repairs are rec…" at bounding box center [489, 161] width 114 height 70
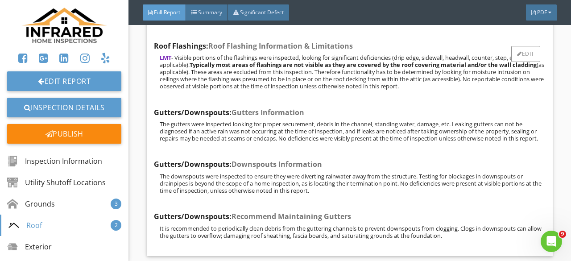
scroll to position [4190, 0]
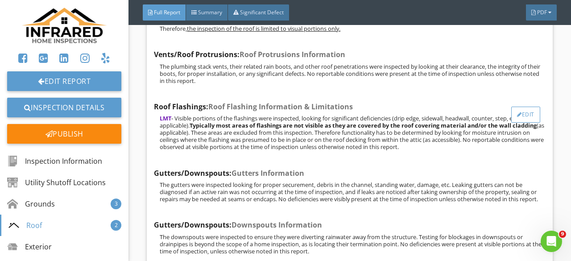
click at [526, 123] on div "Edit" at bounding box center [525, 115] width 29 height 16
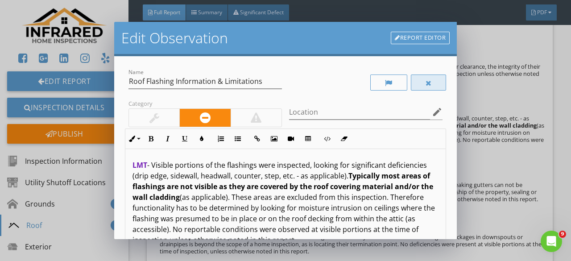
click at [424, 80] on div at bounding box center [429, 82] width 36 height 16
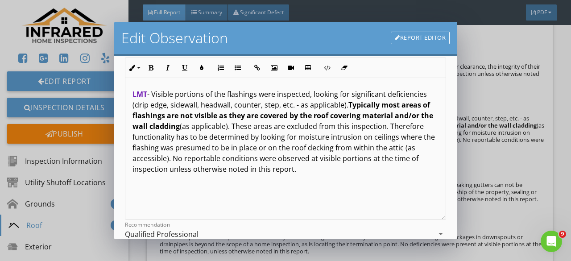
scroll to position [134, 0]
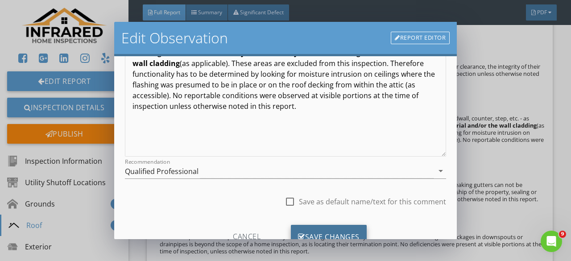
click at [339, 228] on div "Save Changes" at bounding box center [329, 237] width 76 height 24
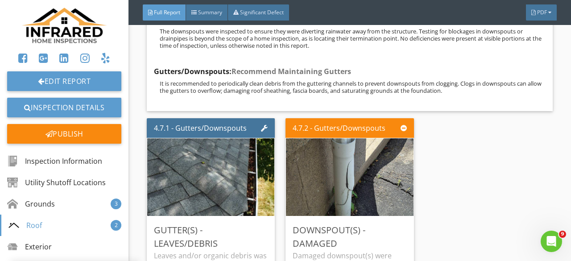
scroll to position [4369, 0]
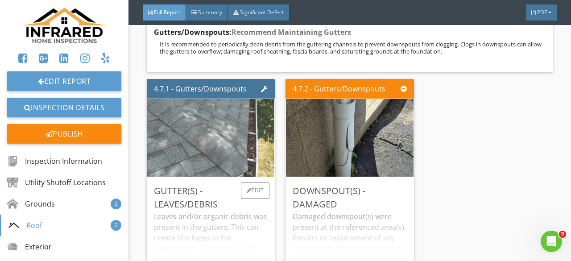
click at [271, 163] on img at bounding box center [211, 138] width 318 height 179
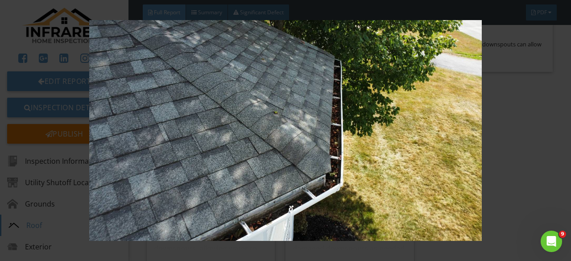
click at [271, 163] on img at bounding box center [285, 130] width 515 height 221
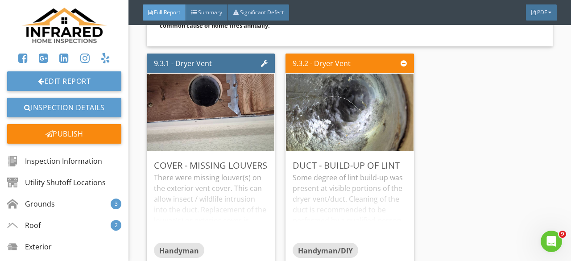
scroll to position [9540, 0]
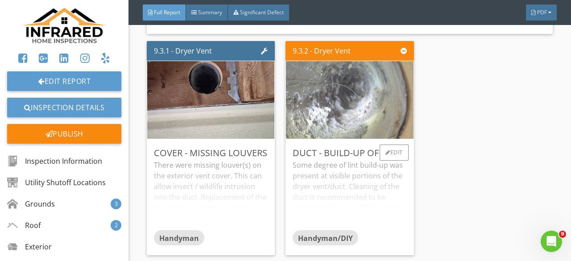
click at [366, 107] on img at bounding box center [349, 100] width 194 height 194
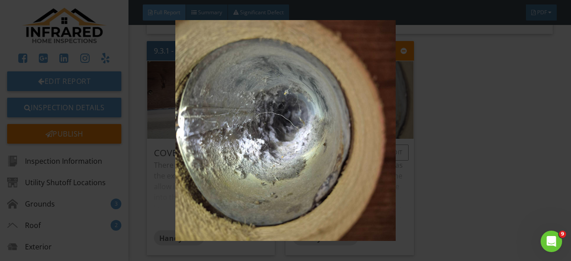
click at [366, 107] on img at bounding box center [285, 130] width 515 height 221
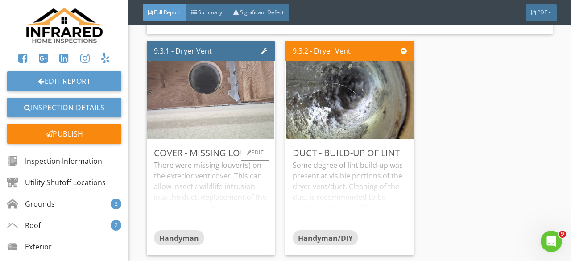
click at [208, 121] on img at bounding box center [211, 100] width 194 height 194
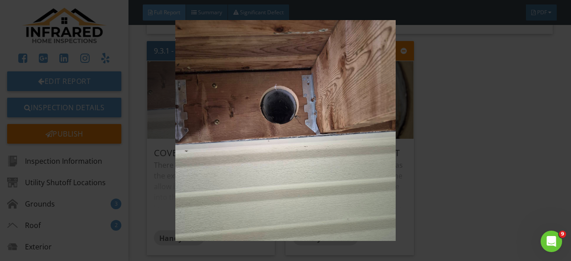
click at [208, 121] on img at bounding box center [285, 130] width 515 height 221
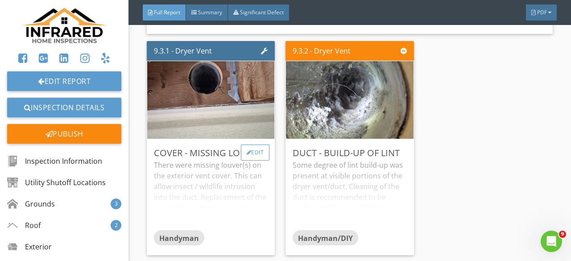
click at [254, 144] on div "Edit" at bounding box center [255, 152] width 29 height 16
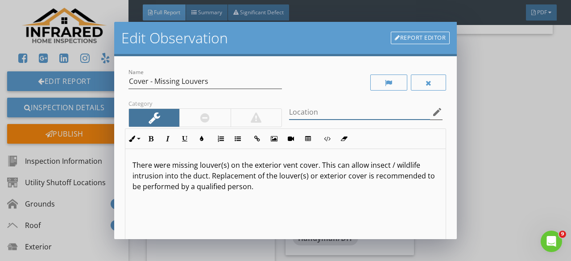
click at [310, 115] on input "Location" at bounding box center [359, 112] width 141 height 15
type input "b"
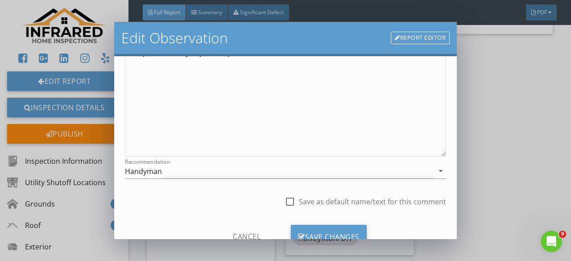
scroll to position [167, 0]
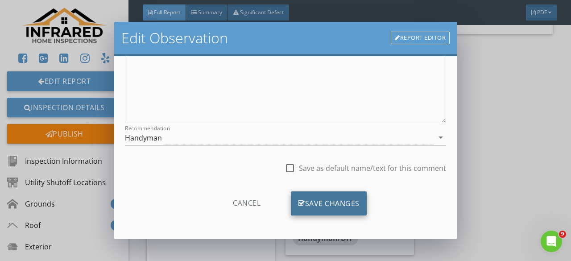
type input "Back"
click at [322, 194] on div "Save Changes" at bounding box center [329, 203] width 76 height 24
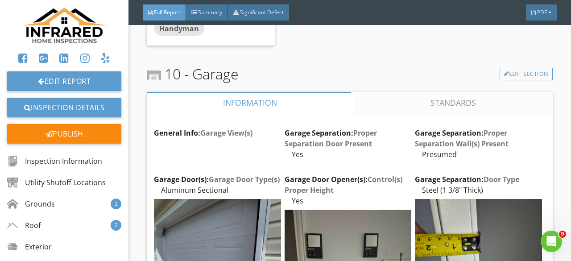
scroll to position [9807, 0]
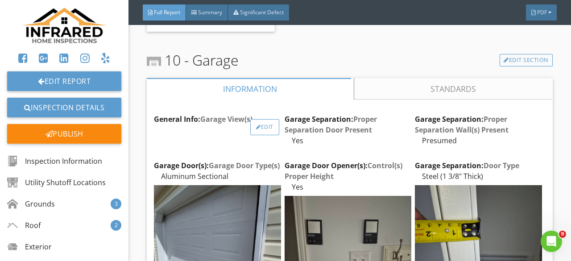
click at [261, 132] on div "Edit" at bounding box center [264, 127] width 29 height 16
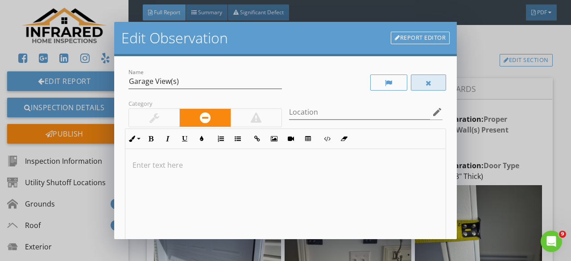
click at [430, 82] on div at bounding box center [429, 82] width 36 height 16
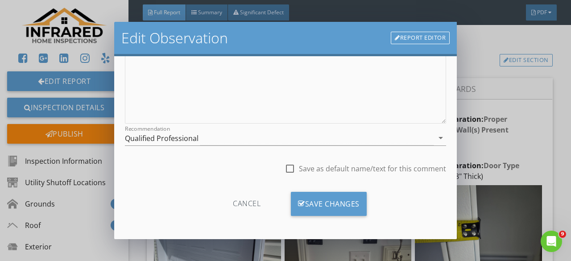
scroll to position [167, 0]
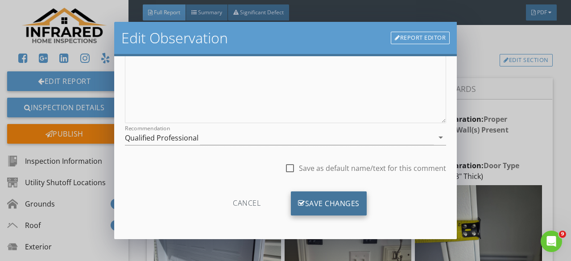
click at [326, 201] on div "Save Changes" at bounding box center [329, 203] width 76 height 24
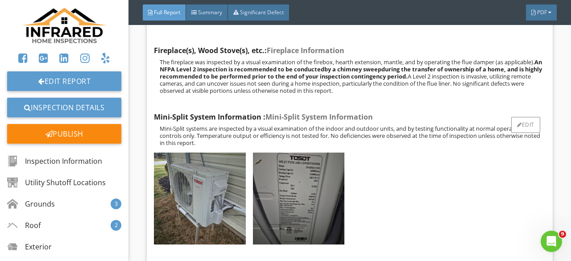
scroll to position [11501, 0]
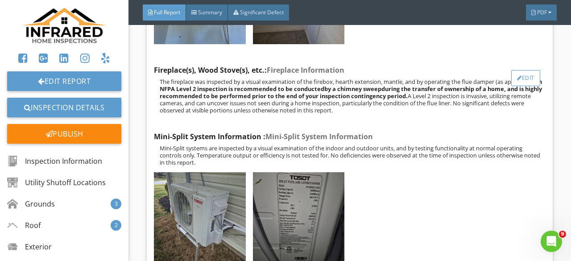
click at [517, 86] on div "Edit" at bounding box center [525, 78] width 29 height 16
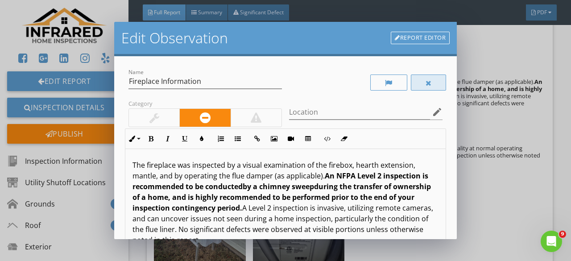
click at [413, 83] on div at bounding box center [429, 82] width 36 height 16
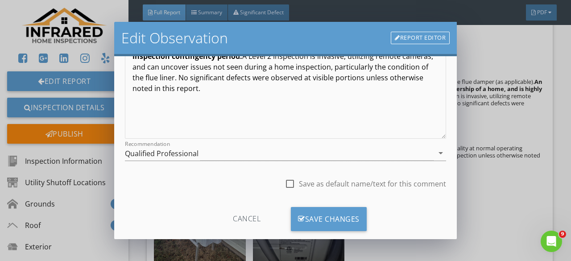
scroll to position [167, 0]
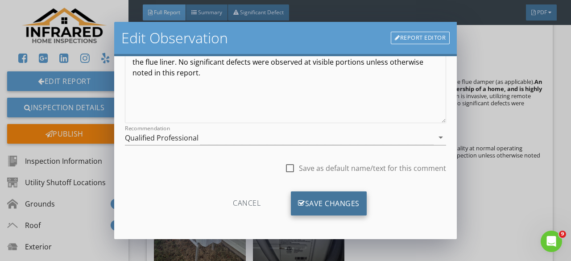
click at [340, 192] on div "Save Changes" at bounding box center [329, 203] width 76 height 24
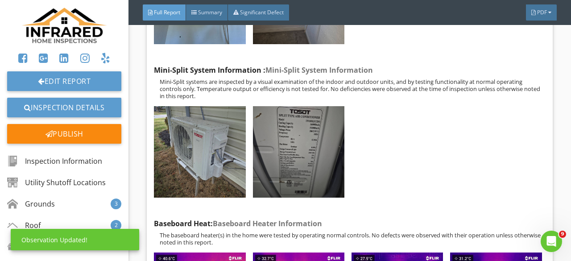
scroll to position [11590, 0]
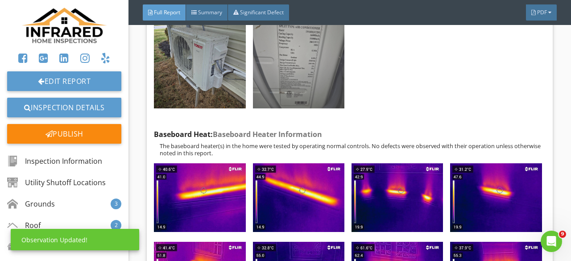
click at [304, 71] on img at bounding box center [298, 62] width 91 height 91
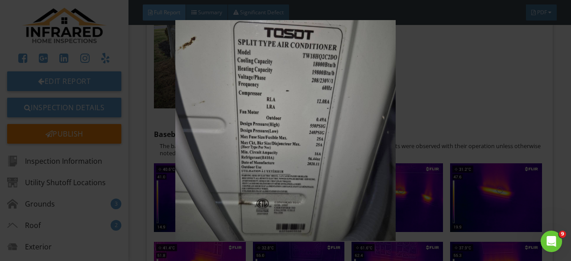
click at [469, 78] on img at bounding box center [285, 130] width 515 height 221
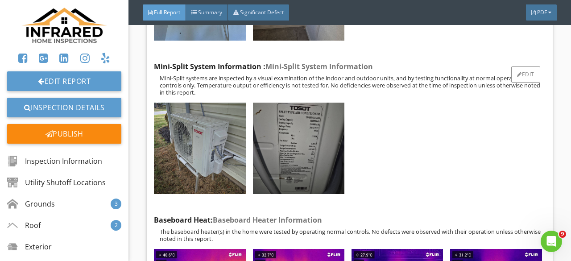
scroll to position [11501, 0]
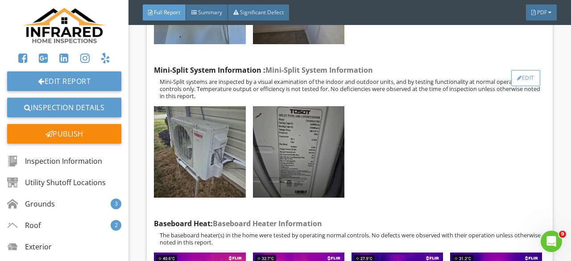
click at [519, 86] on div "Edit" at bounding box center [525, 78] width 29 height 16
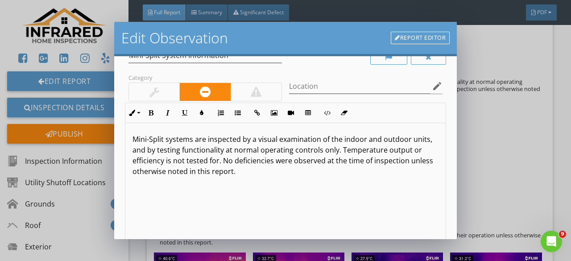
scroll to position [45, 0]
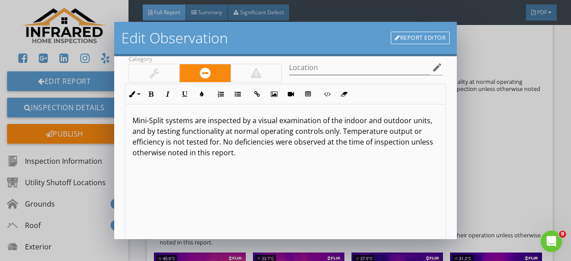
click at [308, 160] on div "Mini-Split systems are inspected by a visual examination of the indoor and outd…" at bounding box center [285, 174] width 320 height 141
drag, startPoint x: 293, startPoint y: 155, endPoint x: 407, endPoint y: 156, distance: 114.1
click at [407, 156] on p "Mini-Split systems are inspected by a visual examination of the indoor and outd…" at bounding box center [285, 136] width 306 height 43
click at [159, 100] on button "Italic" at bounding box center [167, 94] width 17 height 17
click at [157, 99] on button "Bold" at bounding box center [150, 94] width 17 height 17
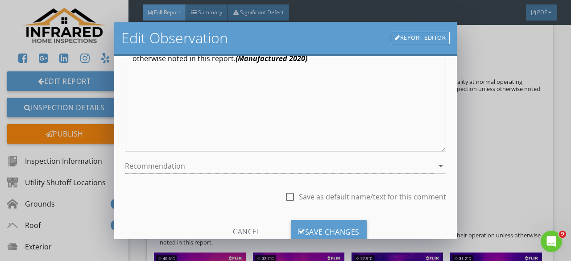
scroll to position [167, 0]
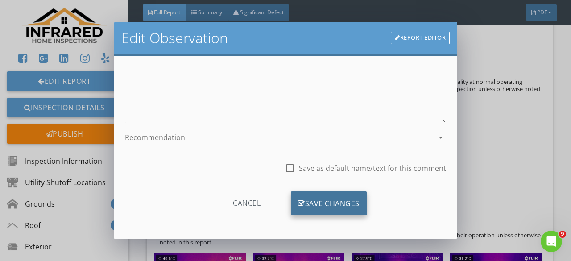
click at [317, 197] on div "Save Changes" at bounding box center [329, 203] width 76 height 24
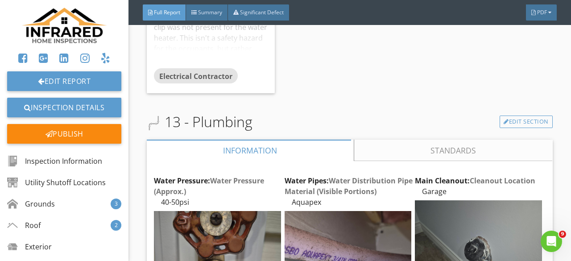
scroll to position [13061, 0]
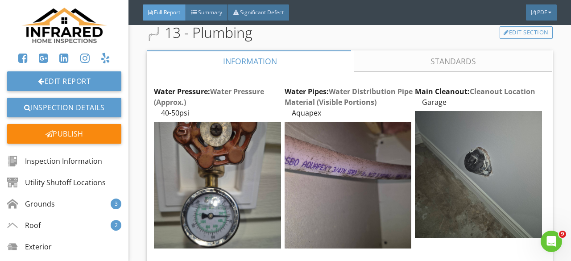
click at [359, 193] on img at bounding box center [347, 185] width 127 height 127
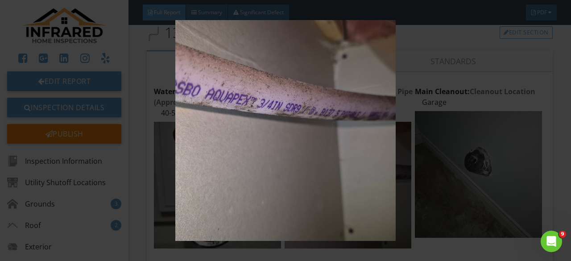
click at [359, 193] on img at bounding box center [285, 130] width 515 height 221
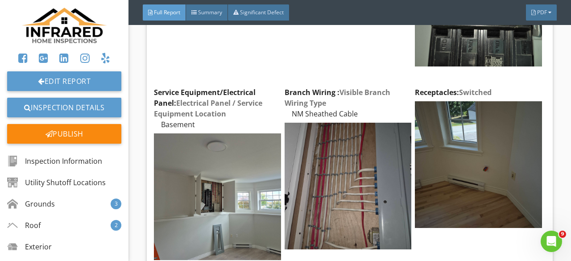
scroll to position [14800, 0]
click at [512, 108] on div "Edit" at bounding box center [525, 100] width 29 height 16
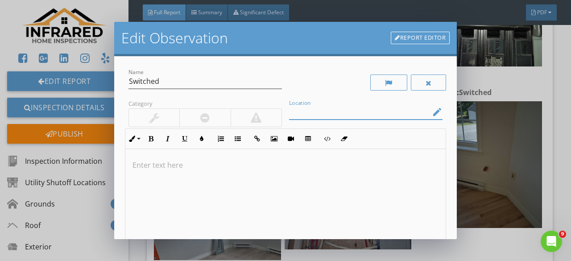
click at [325, 115] on input "Location" at bounding box center [359, 112] width 141 height 15
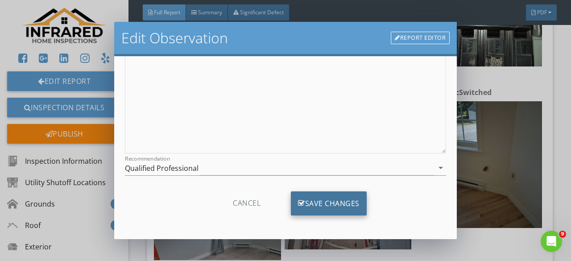
type input "Upstairs Living Room"
click at [338, 206] on div "Save Changes" at bounding box center [329, 203] width 76 height 24
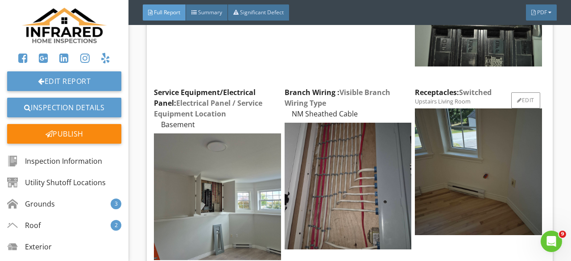
click at [536, 98] on div "Receptacles: Switched" at bounding box center [480, 92] width 130 height 11
click at [519, 108] on div "Edit" at bounding box center [525, 100] width 29 height 16
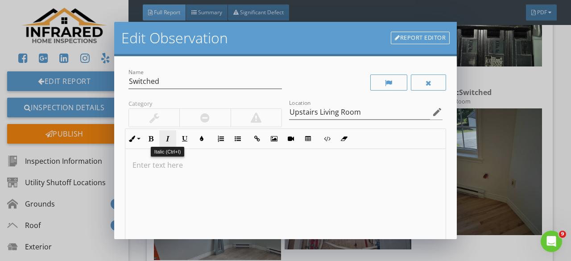
click at [169, 136] on icon "button" at bounding box center [167, 139] width 6 height 6
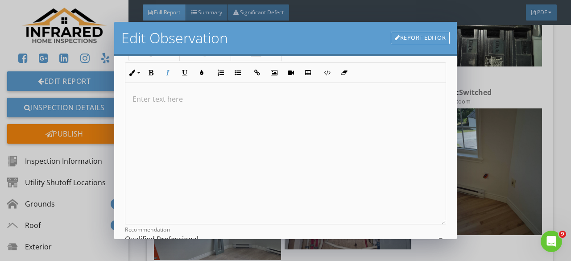
scroll to position [137, 0]
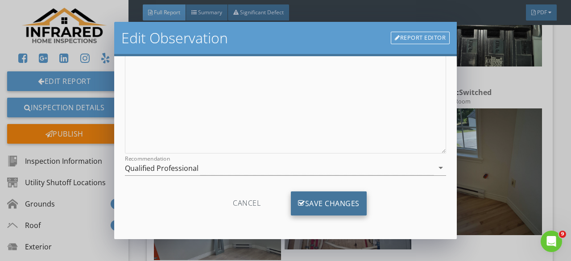
click at [320, 202] on div "Save Changes" at bounding box center [329, 203] width 76 height 24
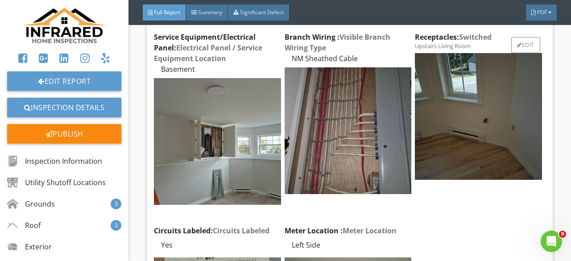
scroll to position [14800, 0]
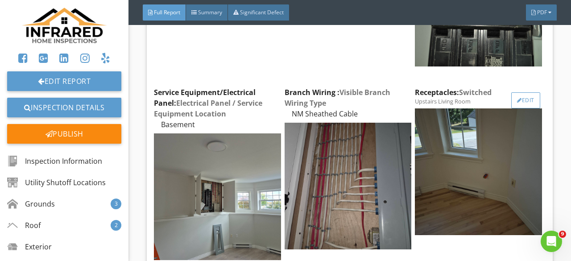
click at [517, 103] on div at bounding box center [519, 100] width 5 height 5
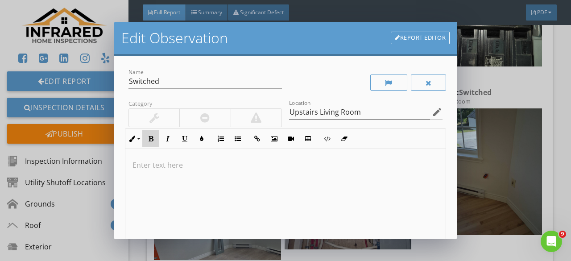
click at [152, 134] on button "Bold" at bounding box center [150, 138] width 17 height 17
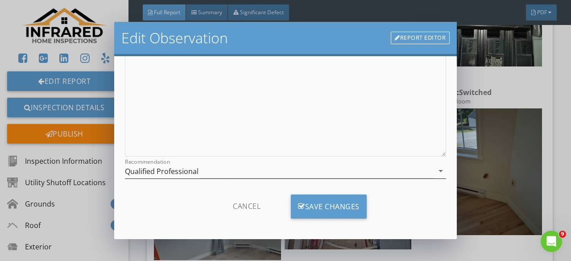
scroll to position [0, 0]
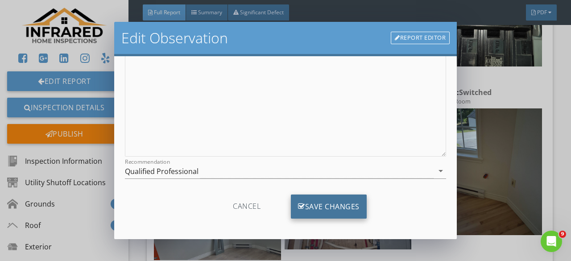
click at [306, 206] on div "Save Changes" at bounding box center [329, 206] width 76 height 24
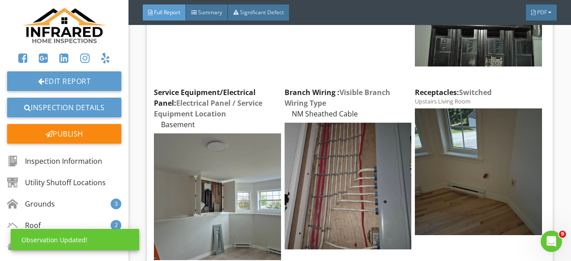
scroll to position [32, 0]
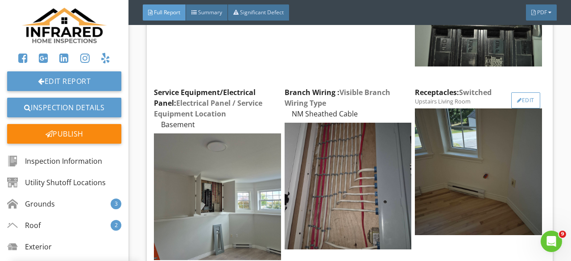
click at [518, 108] on div "Edit" at bounding box center [525, 100] width 29 height 16
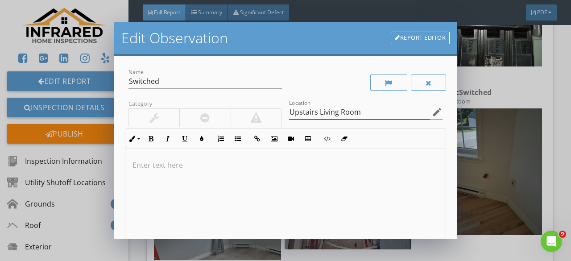
click at [383, 111] on input "Upstairs Living Room" at bounding box center [359, 112] width 141 height 15
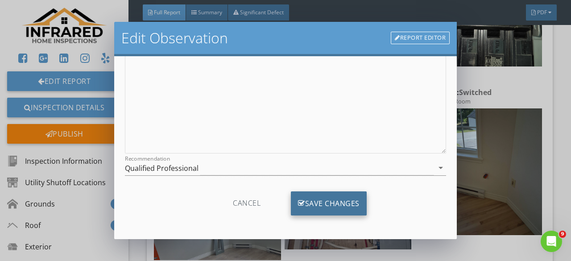
click at [315, 196] on div "Save Changes" at bounding box center [329, 203] width 76 height 24
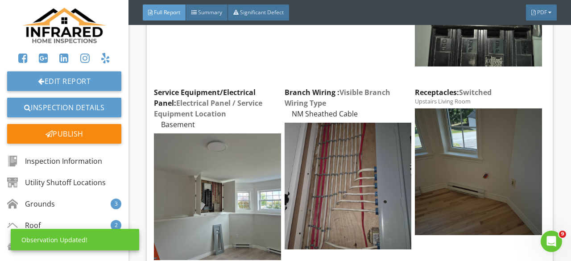
scroll to position [32, 0]
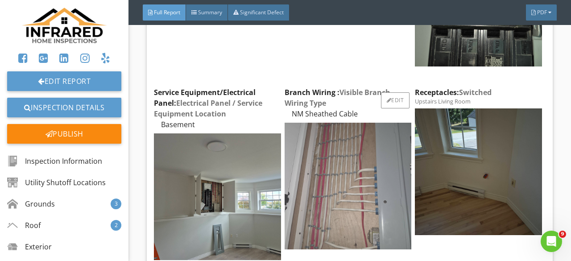
click at [305, 166] on img at bounding box center [347, 186] width 127 height 127
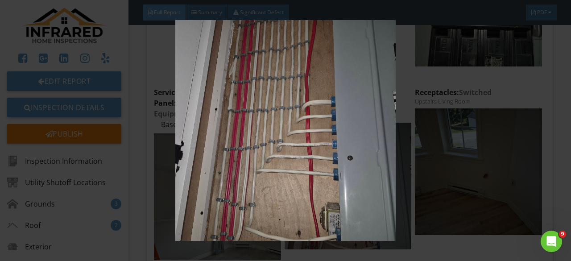
click at [299, 176] on img at bounding box center [285, 130] width 515 height 221
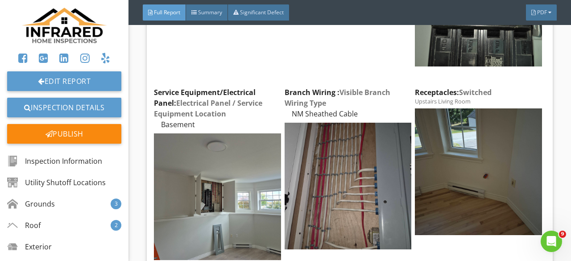
click at [299, 176] on img at bounding box center [347, 186] width 127 height 127
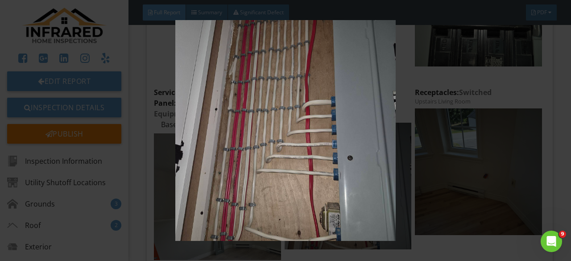
click at [299, 176] on img at bounding box center [285, 130] width 515 height 221
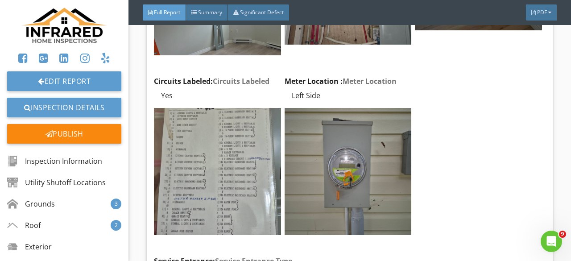
scroll to position [15023, 0]
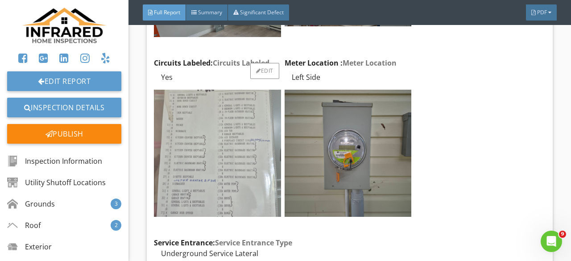
click at [185, 199] on img at bounding box center [217, 153] width 127 height 127
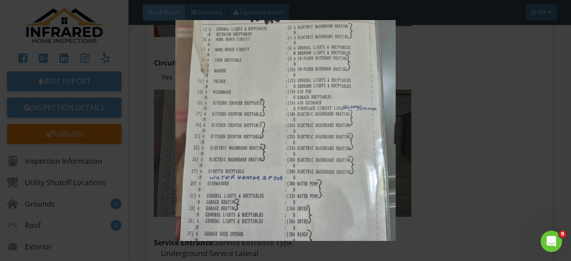
click at [185, 199] on img at bounding box center [285, 130] width 515 height 221
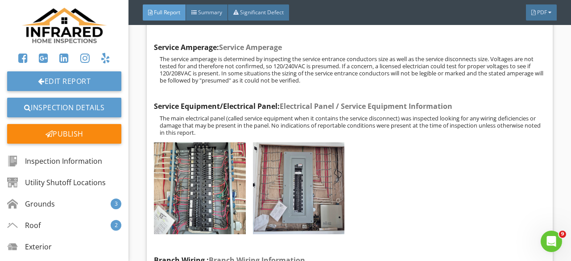
scroll to position [15513, 0]
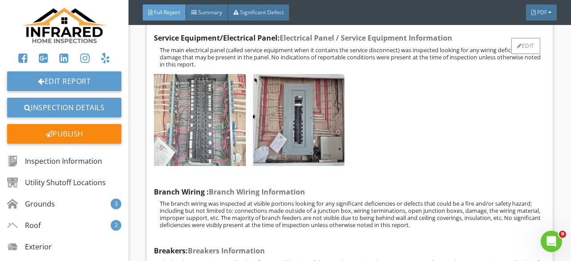
click at [210, 127] on img at bounding box center [199, 119] width 91 height 91
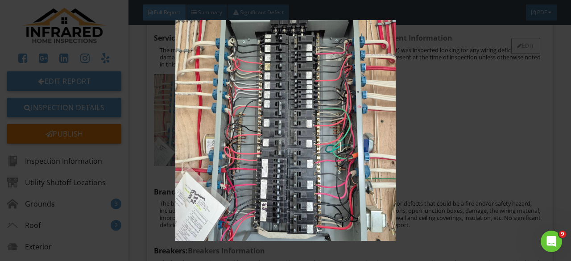
click at [210, 127] on img at bounding box center [285, 130] width 515 height 221
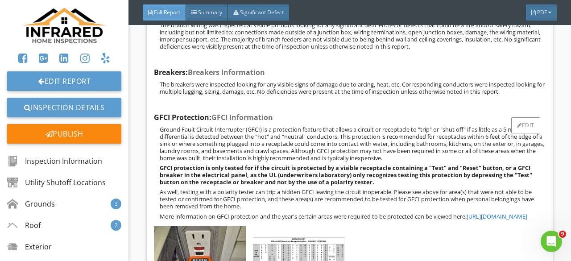
scroll to position [15825, 0]
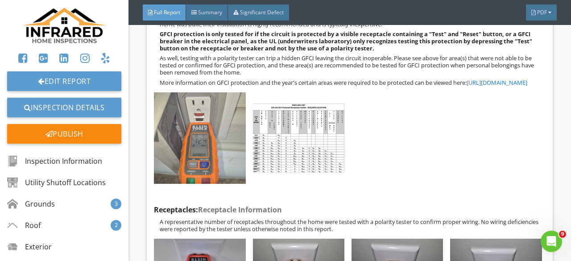
click at [218, 153] on img at bounding box center [199, 137] width 91 height 91
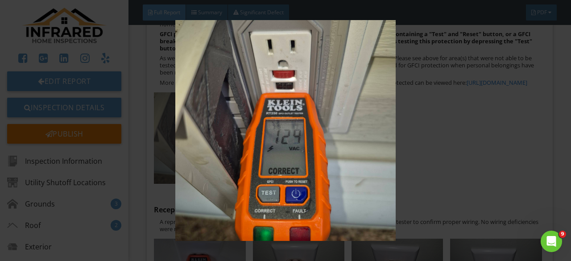
click at [218, 153] on img at bounding box center [285, 130] width 515 height 221
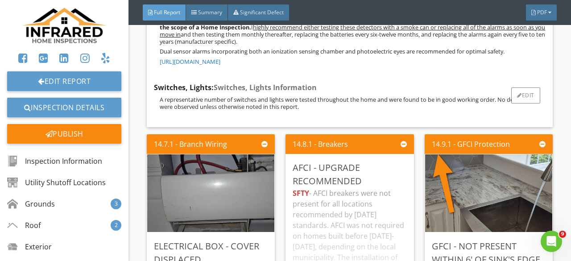
scroll to position [17252, 0]
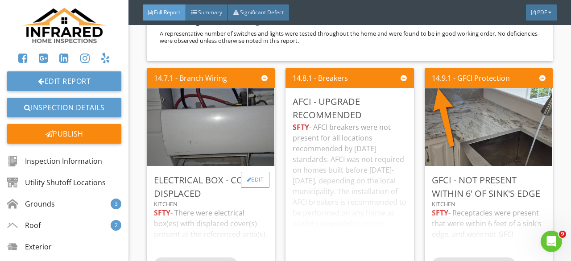
click at [256, 183] on div "Edit" at bounding box center [255, 180] width 29 height 16
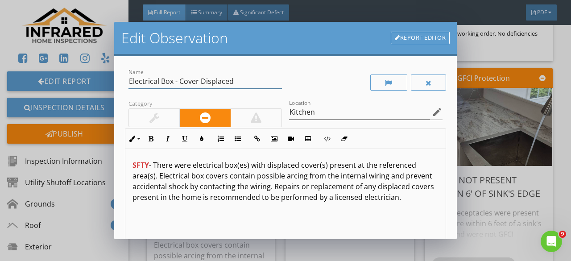
click at [173, 81] on input "Electrical Box - Cover Displaced" at bounding box center [204, 81] width 153 height 15
type input "Baseboard Heater - Cover Displaced"
click at [355, 165] on p "SFTY - There were electrical box(es) with displaced cover(s) present at the ref…" at bounding box center [285, 181] width 306 height 43
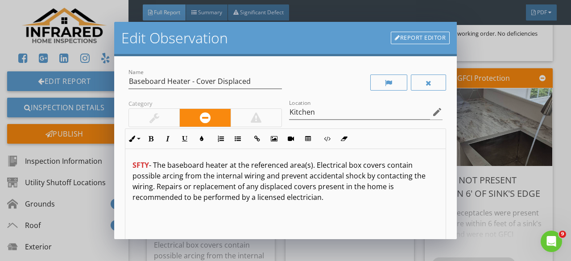
click at [311, 164] on p "SFTY - The baseboard heater at the referenced area(s). Electrical box covers co…" at bounding box center [285, 181] width 306 height 43
click at [324, 165] on p "SFTY - The baseboard heater at the referenced area had amissing cover. Electric…" at bounding box center [285, 181] width 306 height 43
click at [203, 187] on p "SFTY - The baseboard heater at the referenced area had a missing cover. Electri…" at bounding box center [285, 181] width 306 height 43
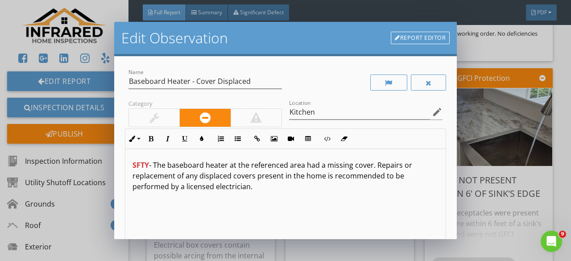
click at [258, 189] on p "SFTY - The baseboard heater at the referenced area had a missing cover. Repairs…" at bounding box center [285, 176] width 306 height 32
click at [298, 186] on p "SFTY - The baseboard heater at the referenced area had a missing cover. Repairs…" at bounding box center [285, 176] width 306 height 32
click at [366, 189] on p "SFTY - The baseboard heater at the referenced area had a missing cover. Repairs…" at bounding box center [285, 176] width 306 height 32
drag, startPoint x: 252, startPoint y: 189, endPoint x: 403, endPoint y: 195, distance: 151.2
click at [403, 195] on div "SFTY - The baseboard heater at the referenced area had a missing cover. Repairs…" at bounding box center [285, 219] width 320 height 141
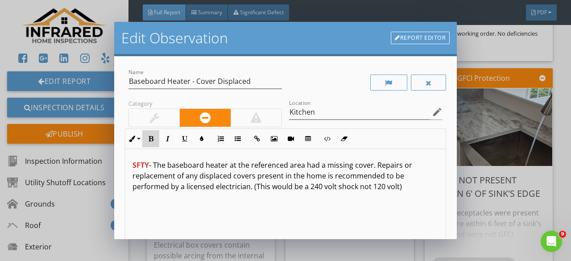
click at [148, 144] on button "Bold" at bounding box center [150, 138] width 17 height 17
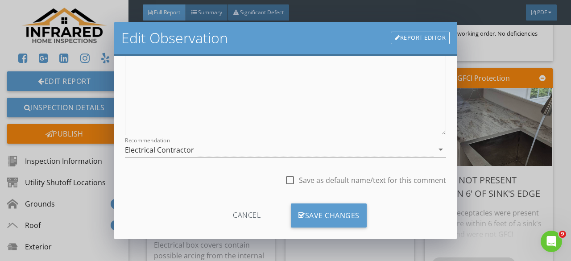
scroll to position [167, 0]
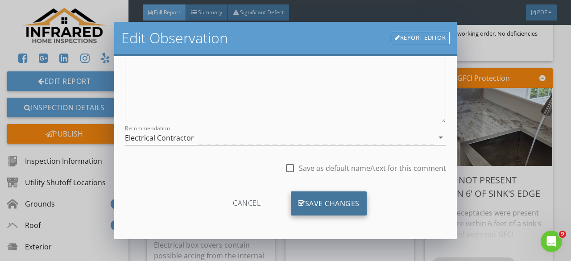
click at [344, 201] on div "Save Changes" at bounding box center [329, 203] width 76 height 24
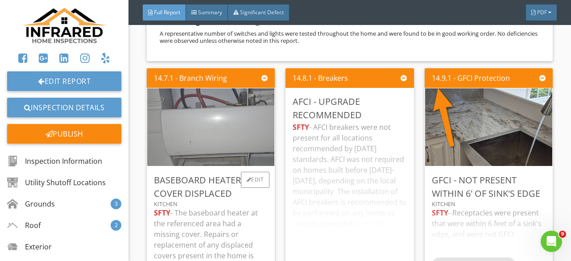
click at [246, 146] on img at bounding box center [211, 127] width 194 height 194
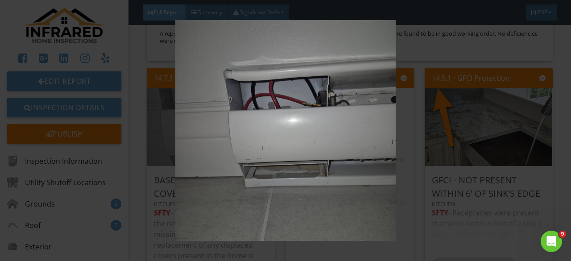
click at [246, 146] on img at bounding box center [285, 130] width 515 height 221
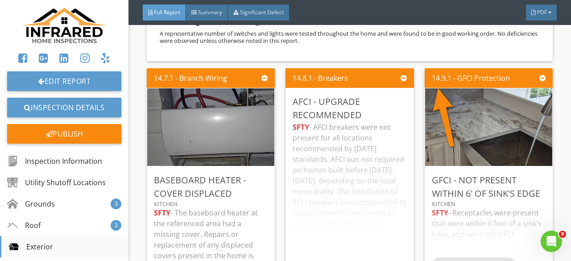
scroll to position [45, 0]
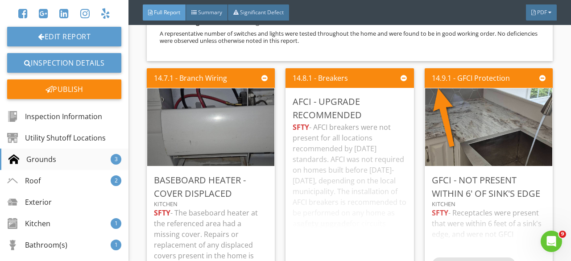
click at [41, 159] on div "Grounds" at bounding box center [32, 159] width 48 height 11
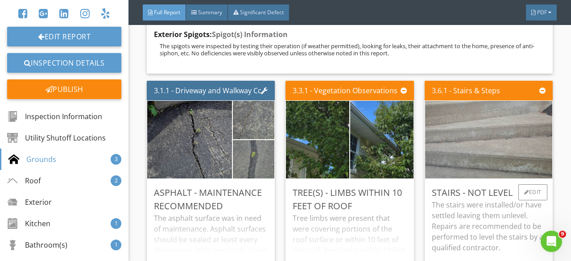
scroll to position [3449, 0]
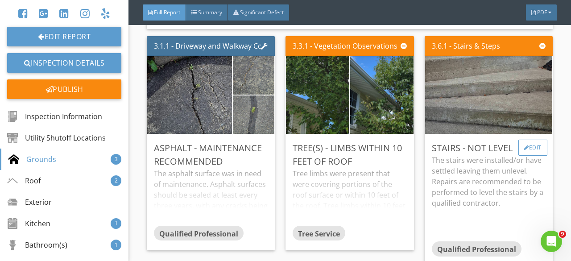
click at [533, 156] on div "Edit" at bounding box center [532, 148] width 29 height 16
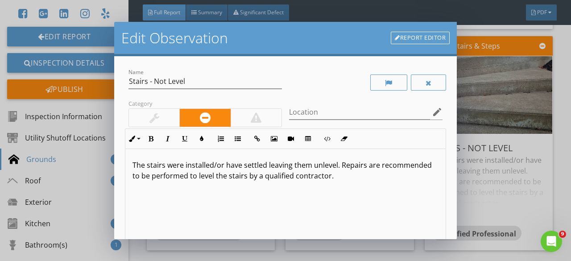
drag, startPoint x: 390, startPoint y: 177, endPoint x: 123, endPoint y: 169, distance: 266.7
click at [123, 169] on div "Name Stairs - Not Level Category Location edit Inline Style XLarge Large Normal…" at bounding box center [285, 147] width 342 height 183
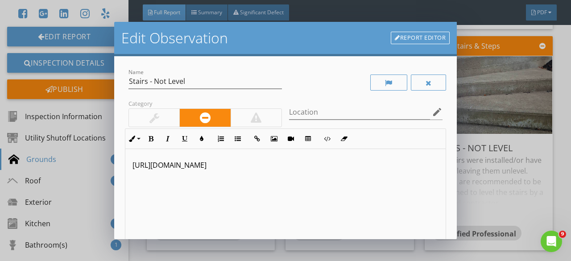
click at [303, 165] on p "https://www.youtube.com/watch?v=X_Nu_gIvdRQ" at bounding box center [285, 165] width 306 height 11
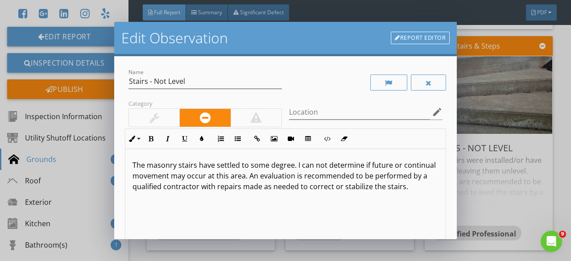
click at [175, 166] on p "The masonry stairs have settled to some degree. I can not determine if future o…" at bounding box center [285, 176] width 306 height 32
click at [308, 113] on input "Location" at bounding box center [359, 112] width 141 height 15
type input "Front"
click at [188, 81] on input "Stairs - Not Level" at bounding box center [204, 81] width 153 height 15
type input "Stairs - Settlement"
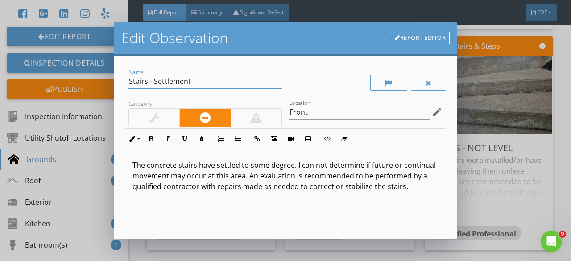
click at [294, 165] on p "The concrete stairs have settled to some degree. I can not determine if future …" at bounding box center [285, 176] width 306 height 32
click at [294, 166] on p "The concrete stairs have settled to some degree. (2 inches) I can not determine…" at bounding box center [285, 181] width 306 height 43
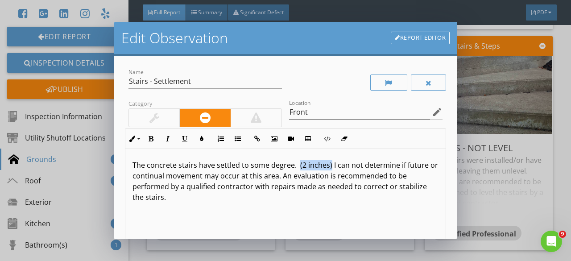
drag, startPoint x: 296, startPoint y: 164, endPoint x: 328, endPoint y: 166, distance: 32.1
click at [328, 166] on p "The concrete stairs have settled to some degree. (2 inches) I can not determine…" at bounding box center [285, 181] width 306 height 43
click at [155, 140] on button "Bold" at bounding box center [150, 138] width 17 height 17
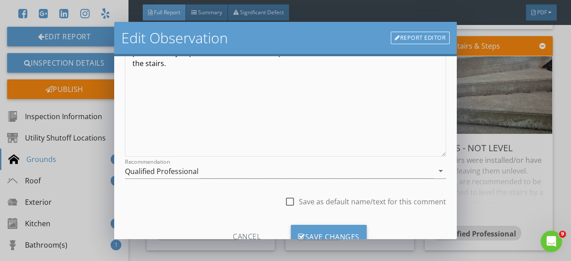
scroll to position [0, 0]
click at [343, 230] on div "Save Changes" at bounding box center [329, 237] width 76 height 24
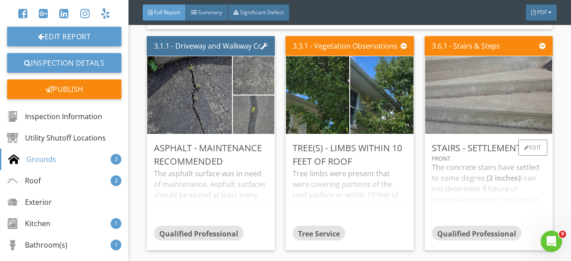
click at [508, 137] on img at bounding box center [488, 95] width 194 height 194
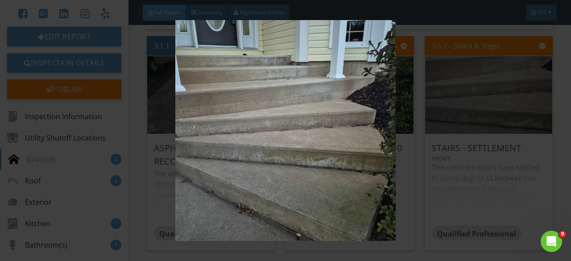
click at [508, 137] on img at bounding box center [285, 130] width 515 height 221
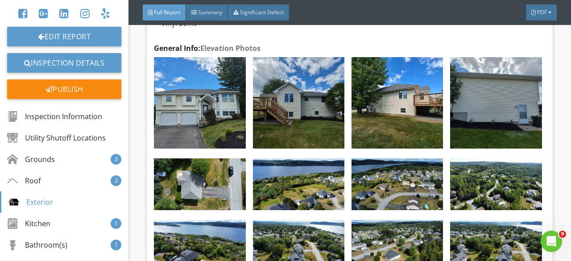
scroll to position [4786, 0]
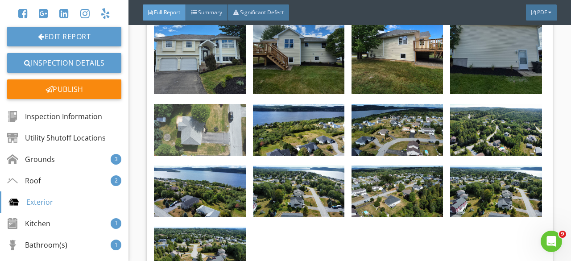
click at [230, 155] on img at bounding box center [199, 130] width 91 height 52
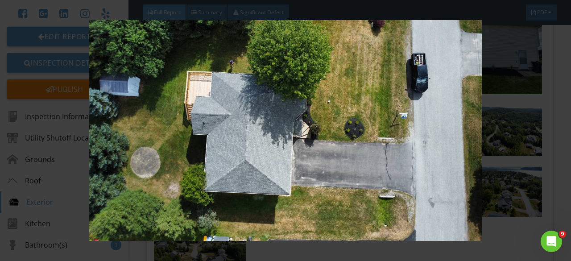
click at [51, 232] on img at bounding box center [285, 130] width 515 height 221
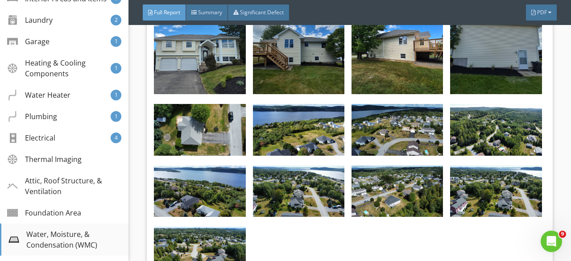
scroll to position [267, 0]
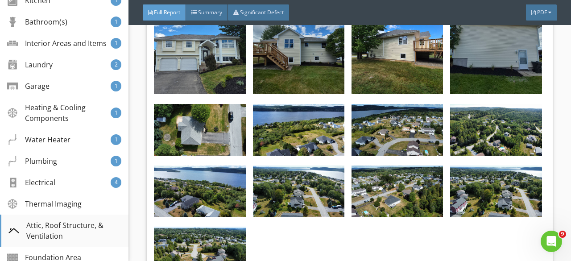
click at [64, 240] on div "Attic, Roof Structure, & Ventilation" at bounding box center [64, 230] width 113 height 21
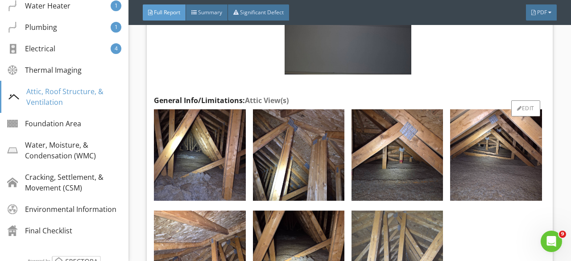
scroll to position [18273, 0]
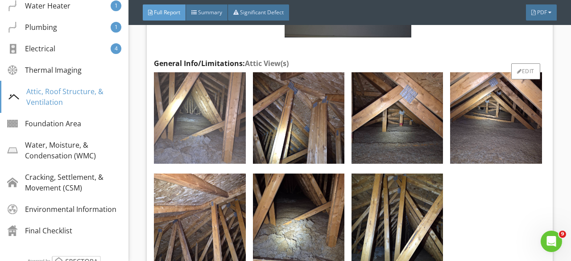
click at [185, 135] on img at bounding box center [199, 117] width 91 height 91
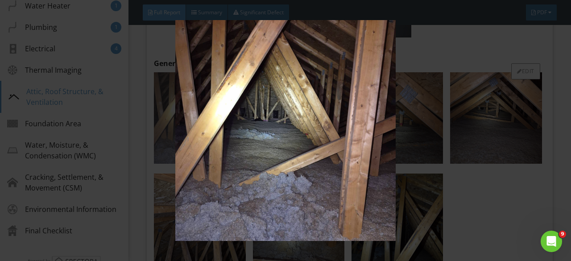
click at [185, 135] on img at bounding box center [285, 130] width 515 height 221
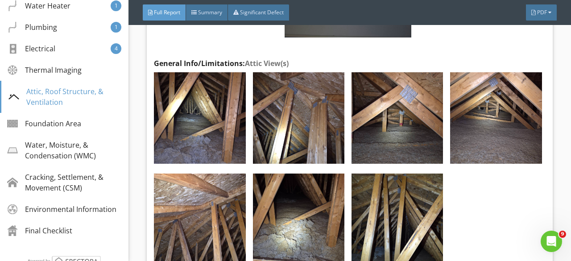
click at [255, 132] on img at bounding box center [298, 117] width 91 height 91
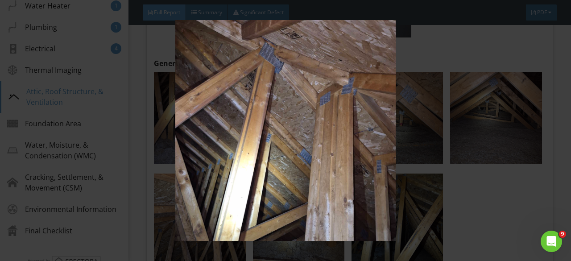
click at [255, 132] on img at bounding box center [285, 130] width 515 height 221
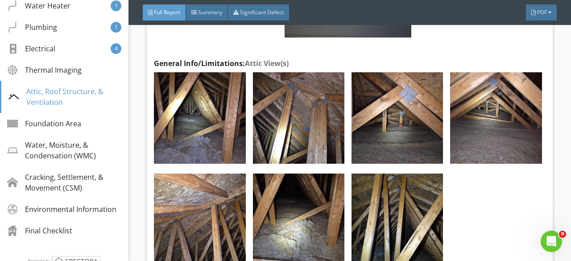
click at [358, 128] on img at bounding box center [396, 117] width 91 height 91
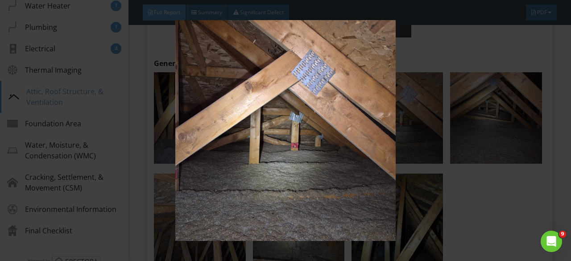
click at [498, 127] on img at bounding box center [285, 130] width 515 height 221
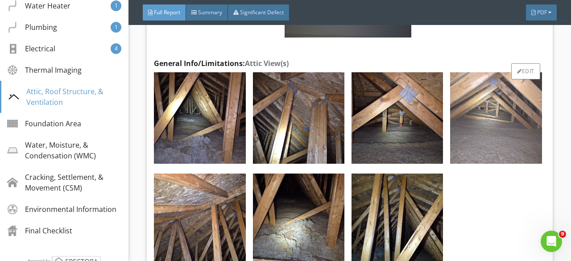
click at [498, 130] on img at bounding box center [495, 117] width 91 height 91
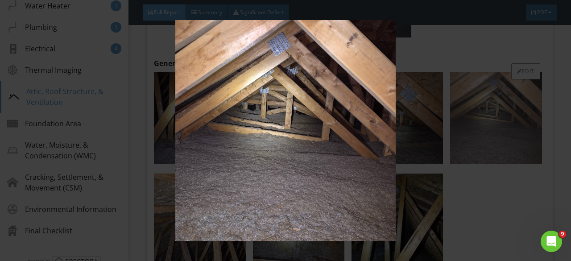
click at [498, 130] on img at bounding box center [285, 130] width 515 height 221
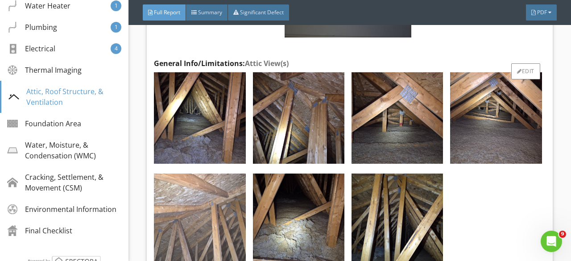
click at [224, 217] on img at bounding box center [199, 218] width 91 height 91
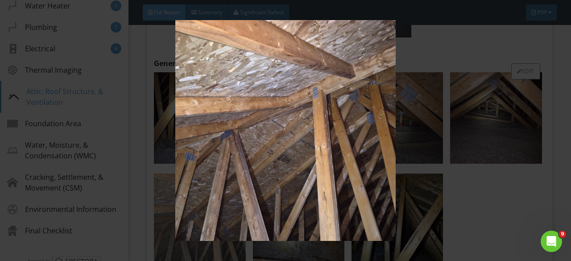
click at [224, 217] on img at bounding box center [285, 130] width 515 height 221
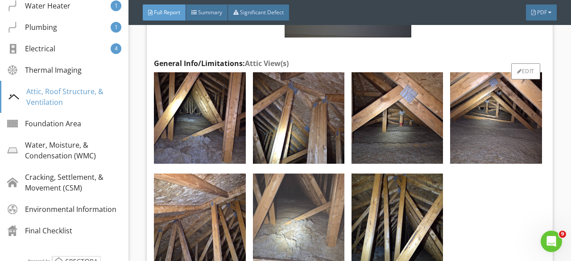
click at [335, 225] on img at bounding box center [298, 218] width 91 height 91
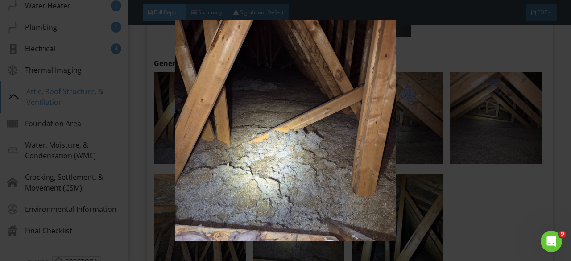
click at [385, 215] on img at bounding box center [285, 130] width 515 height 221
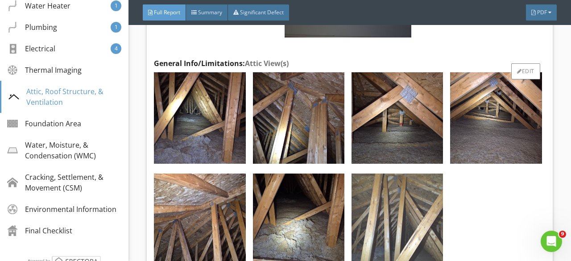
click at [397, 207] on img at bounding box center [396, 218] width 91 height 91
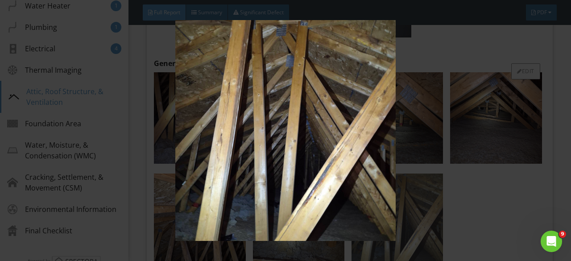
click at [397, 207] on img at bounding box center [285, 130] width 515 height 221
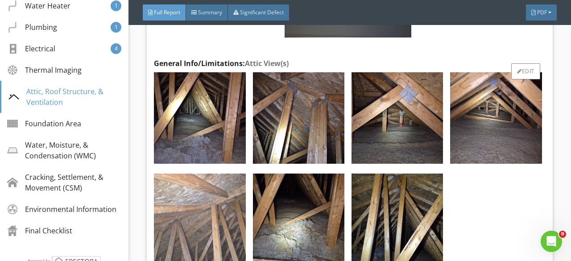
click at [163, 223] on img at bounding box center [199, 218] width 91 height 91
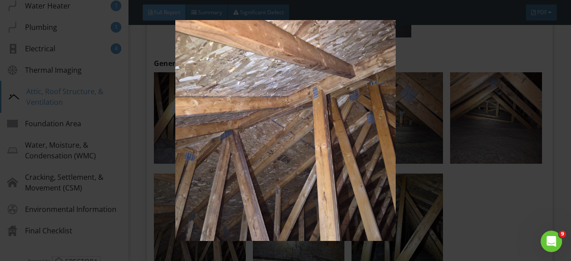
click at [163, 218] on img at bounding box center [285, 130] width 515 height 221
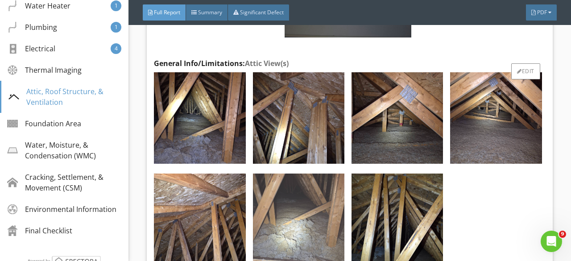
click at [253, 177] on img at bounding box center [298, 218] width 91 height 91
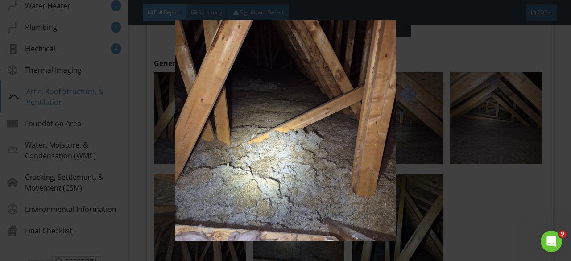
click at [259, 160] on img at bounding box center [285, 130] width 515 height 221
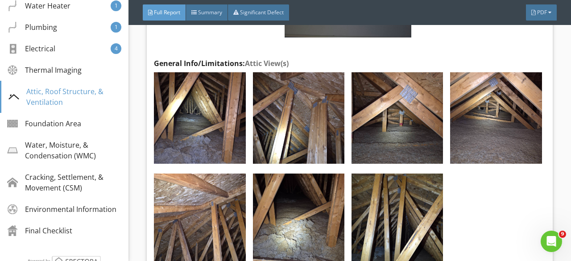
click at [298, 136] on img at bounding box center [298, 117] width 91 height 91
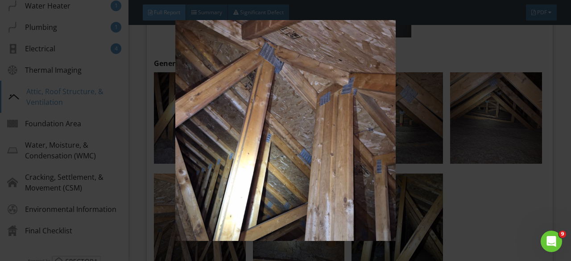
click at [298, 136] on img at bounding box center [285, 130] width 515 height 221
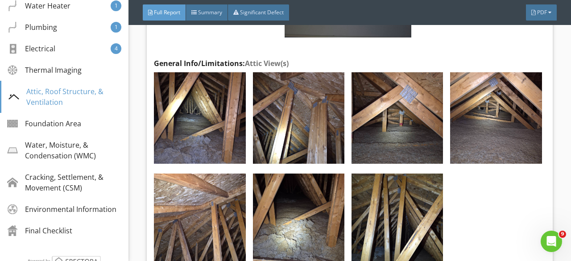
click at [366, 123] on img at bounding box center [396, 117] width 91 height 91
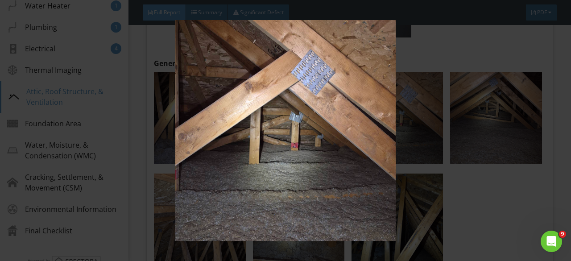
click at [366, 123] on img at bounding box center [285, 130] width 515 height 221
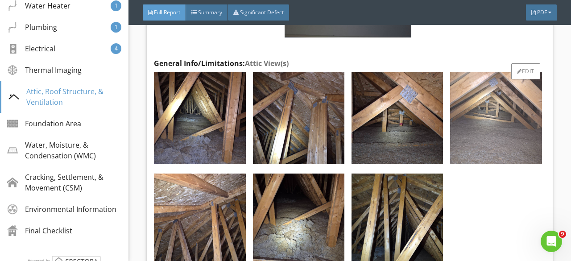
click at [460, 106] on img at bounding box center [495, 117] width 91 height 91
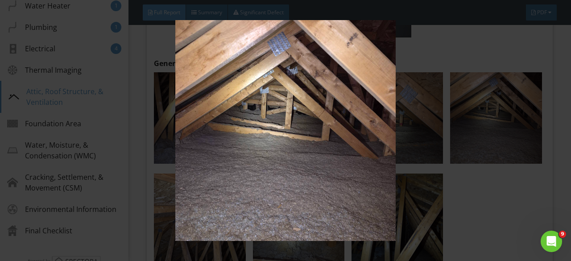
click at [461, 106] on img at bounding box center [285, 130] width 515 height 221
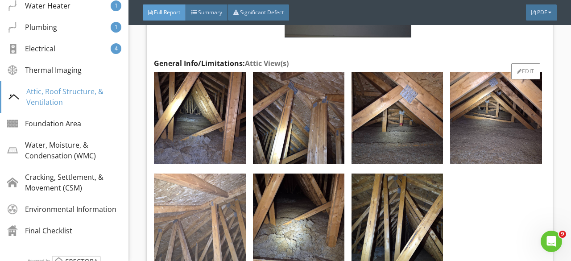
click at [177, 237] on img at bounding box center [199, 218] width 91 height 91
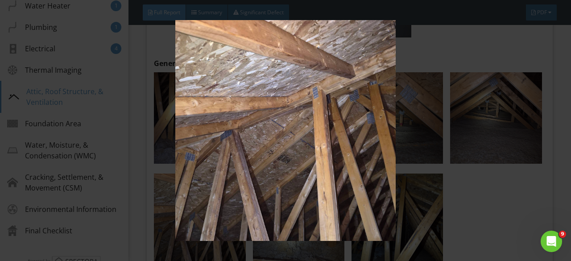
click at [179, 234] on img at bounding box center [285, 130] width 515 height 221
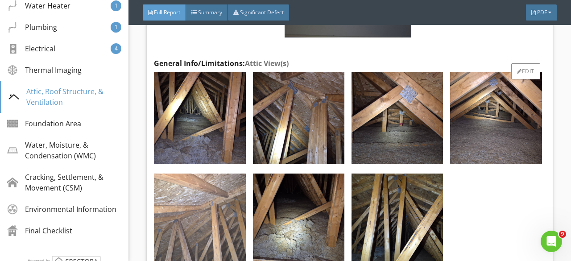
click at [228, 224] on img at bounding box center [199, 218] width 91 height 91
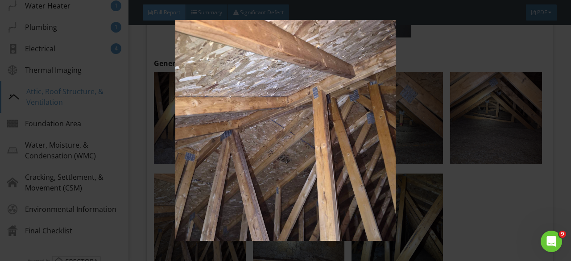
click at [255, 218] on img at bounding box center [285, 130] width 515 height 221
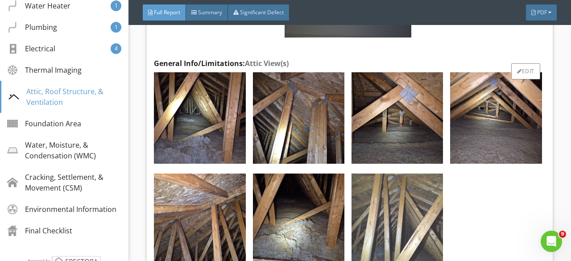
click at [351, 212] on img at bounding box center [396, 218] width 91 height 91
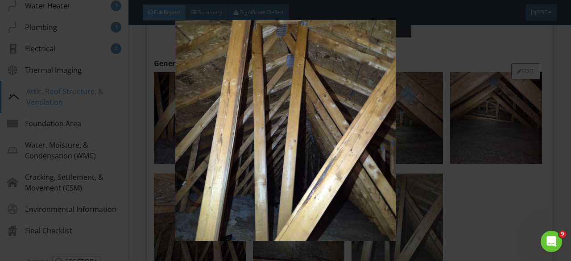
click at [350, 212] on img at bounding box center [285, 130] width 515 height 221
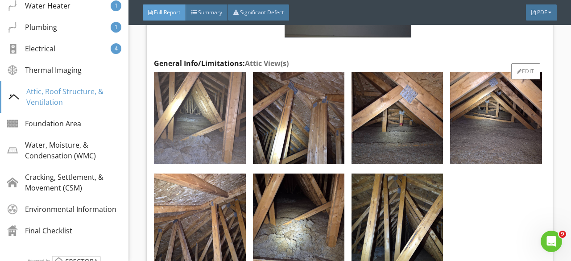
click at [193, 144] on img at bounding box center [199, 117] width 91 height 91
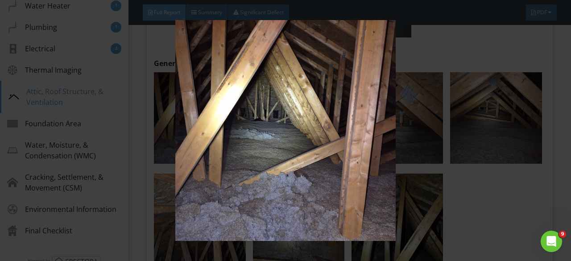
click at [224, 132] on img at bounding box center [285, 130] width 515 height 221
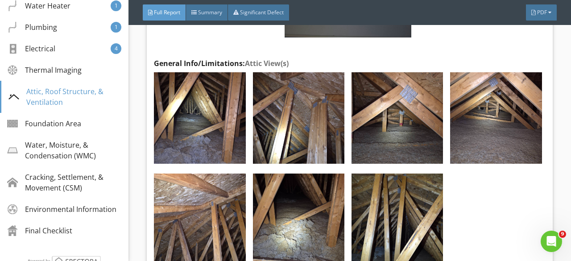
click at [224, 132] on img at bounding box center [199, 117] width 91 height 91
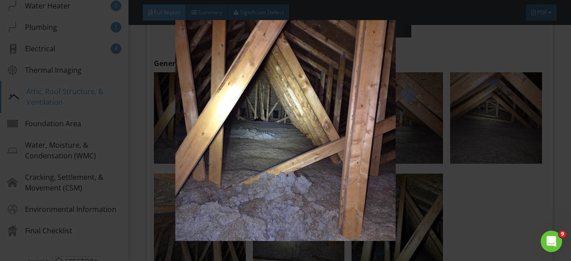
click at [270, 122] on img at bounding box center [285, 130] width 515 height 221
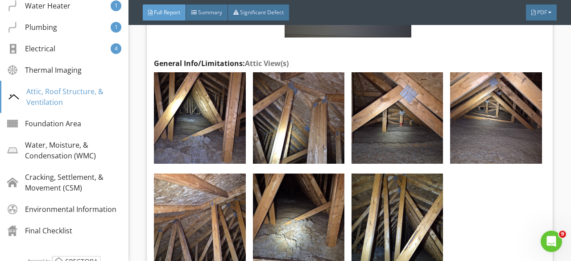
click at [270, 122] on img at bounding box center [298, 117] width 91 height 91
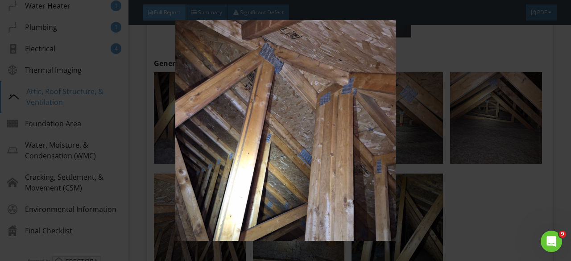
click at [192, 128] on img at bounding box center [285, 130] width 515 height 221
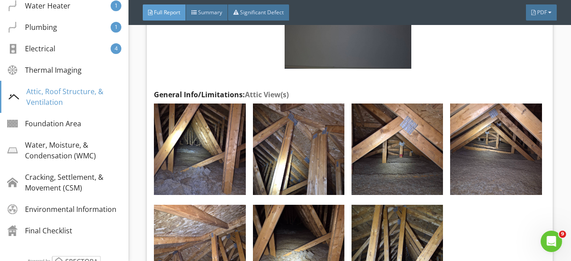
scroll to position [18229, 0]
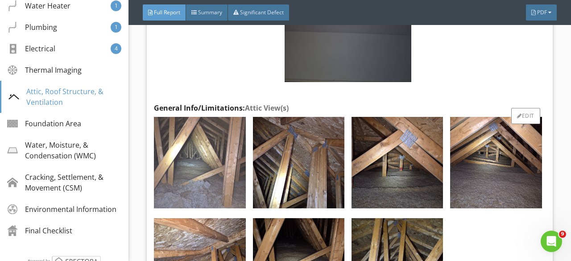
click at [224, 155] on img at bounding box center [199, 162] width 91 height 91
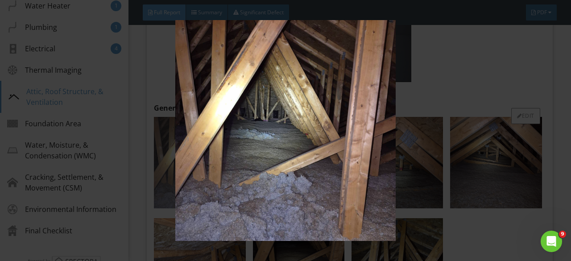
click at [224, 155] on img at bounding box center [285, 130] width 515 height 221
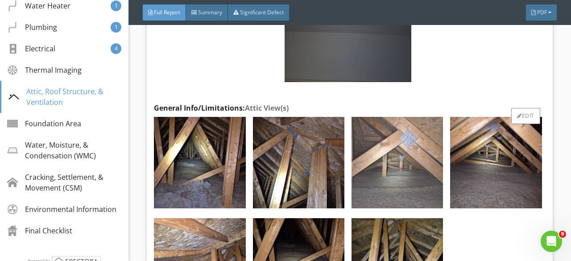
click at [408, 155] on img at bounding box center [396, 162] width 91 height 91
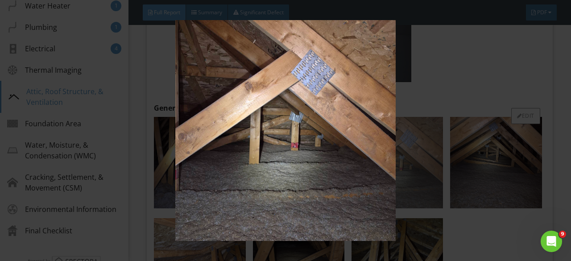
click at [408, 155] on img at bounding box center [285, 130] width 515 height 221
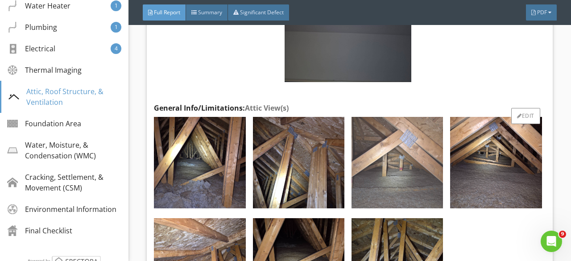
click at [419, 188] on img at bounding box center [396, 162] width 91 height 91
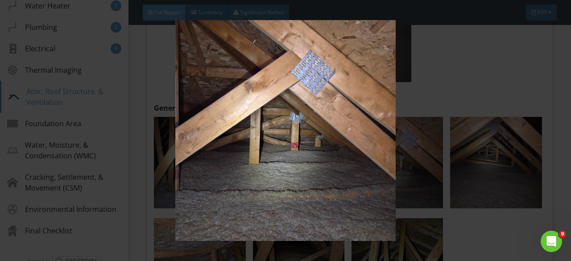
click at [479, 73] on img at bounding box center [285, 130] width 515 height 221
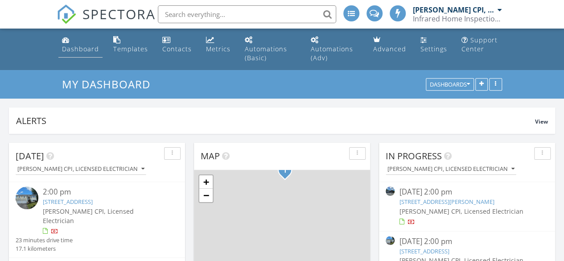
scroll to position [4, 4]
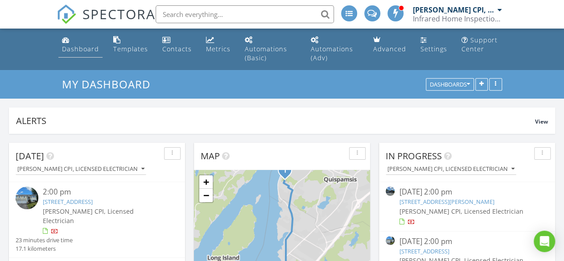
click at [75, 49] on div "Dashboard" at bounding box center [80, 49] width 37 height 8
click at [120, 50] on div "Templates" at bounding box center [130, 49] width 35 height 8
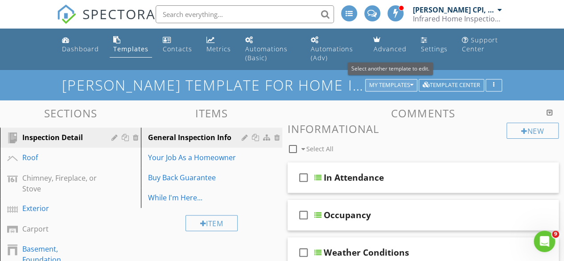
click at [404, 85] on div "My Templates" at bounding box center [391, 85] width 44 height 6
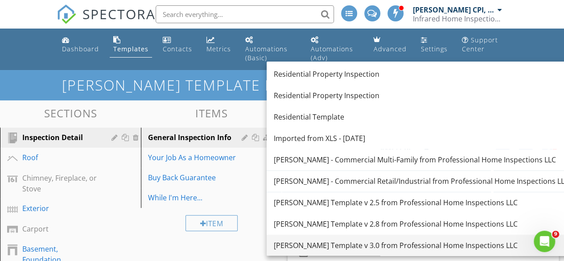
scroll to position [89, 0]
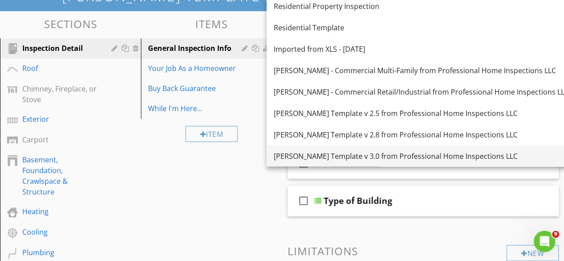
click at [313, 152] on div "[PERSON_NAME] Template v 3.0 from Professional Home Inspections LLC" at bounding box center [421, 156] width 295 height 11
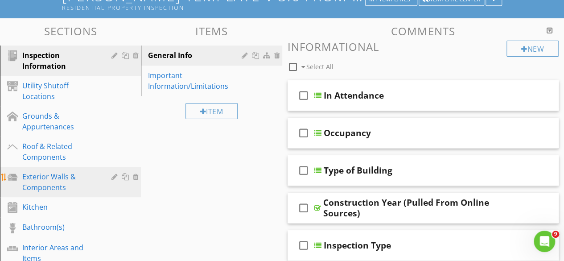
click at [58, 173] on div "Exterior Walls & Components" at bounding box center [60, 181] width 76 height 21
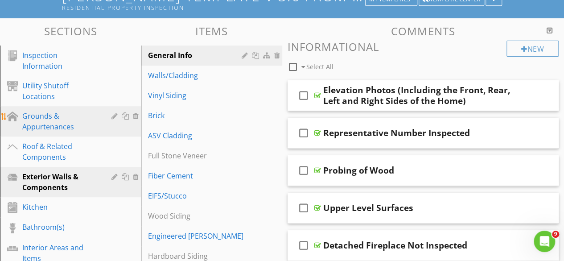
click at [56, 111] on div "Grounds & Appurtenances" at bounding box center [60, 121] width 76 height 21
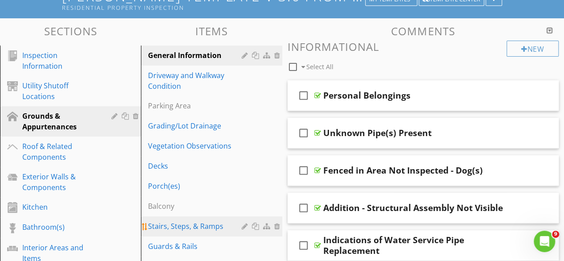
click at [207, 218] on link "Stairs, Steps, & Ramps" at bounding box center [213, 226] width 138 height 20
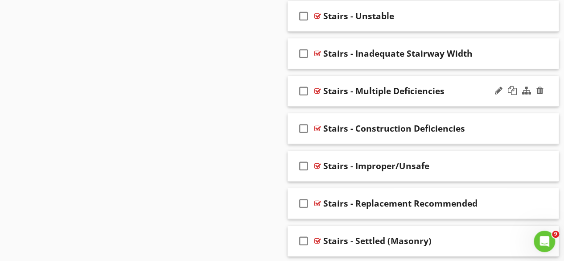
scroll to position [1828, 0]
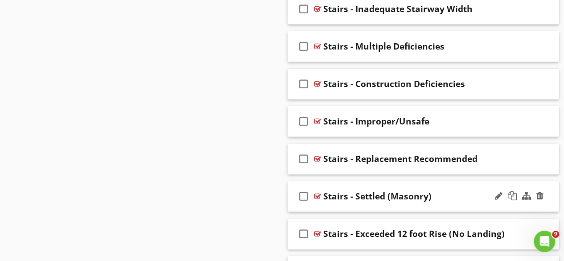
click at [321, 189] on div "check_box_outline_blank Stairs - Settled (Masonry)" at bounding box center [423, 196] width 271 height 31
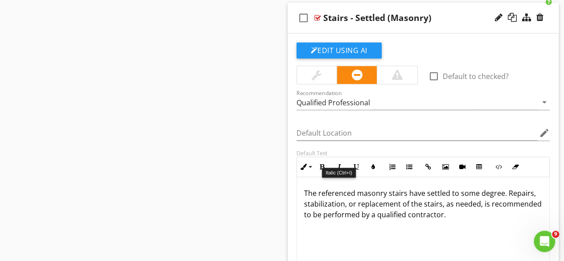
scroll to position [1917, 0]
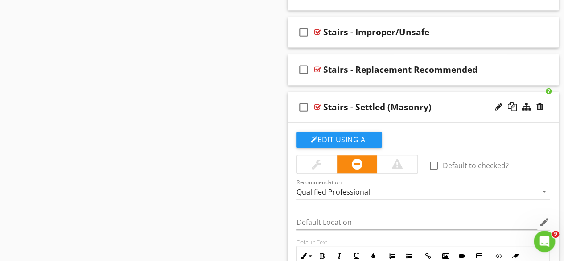
click at [300, 99] on icon "check_box_outline_blank" at bounding box center [303, 106] width 14 height 21
click at [300, 99] on icon "check_box" at bounding box center [303, 106] width 14 height 21
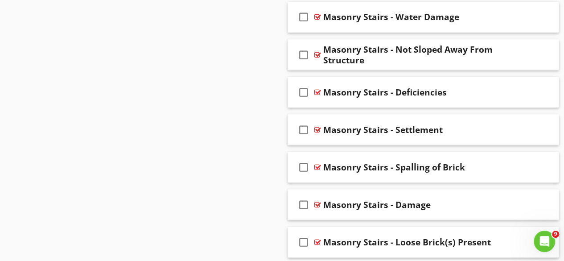
scroll to position [2496, 0]
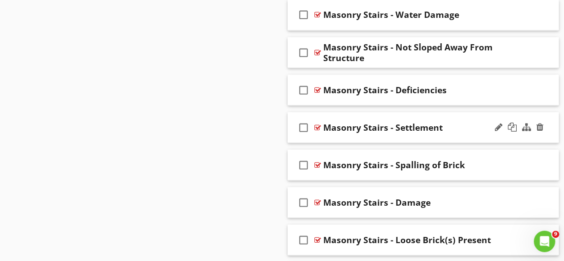
click at [317, 123] on div at bounding box center [317, 126] width 7 height 7
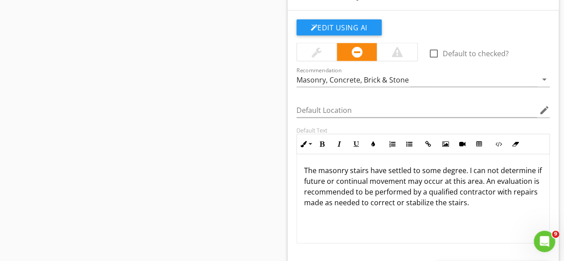
scroll to position [2630, 0]
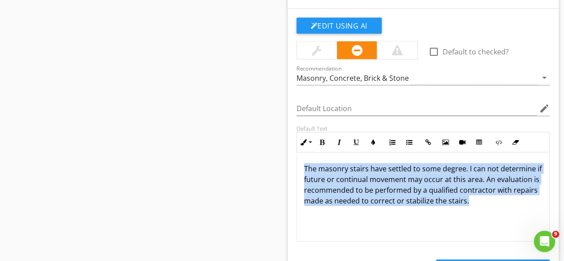
drag, startPoint x: 495, startPoint y: 190, endPoint x: 284, endPoint y: 160, distance: 213.0
copy p "The masonry stairs have settled to some degree. I can not determine if future o…"
